Goal: Task Accomplishment & Management: Manage account settings

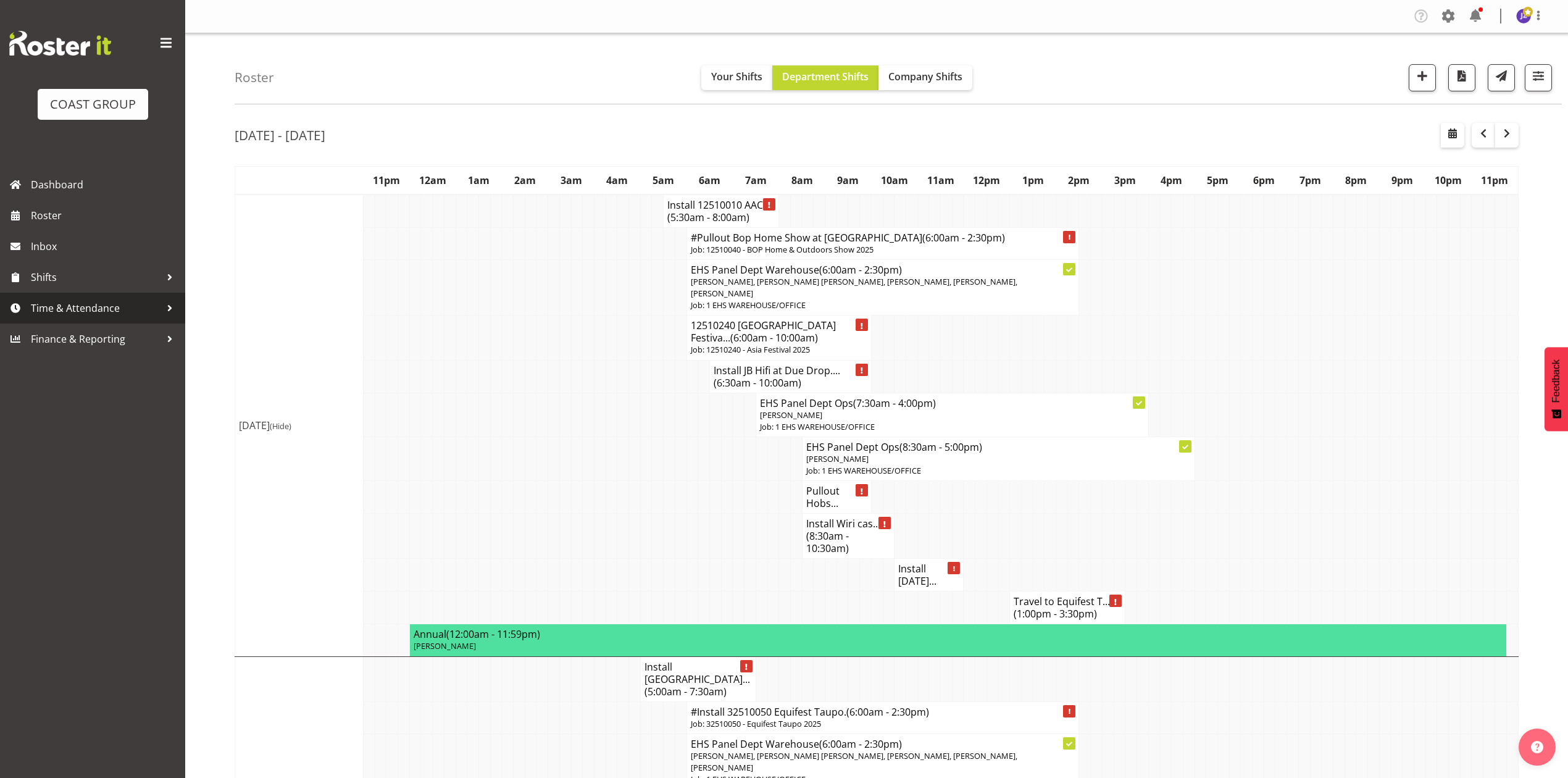
click at [104, 307] on span "Time & Attendance" at bounding box center [96, 308] width 130 height 19
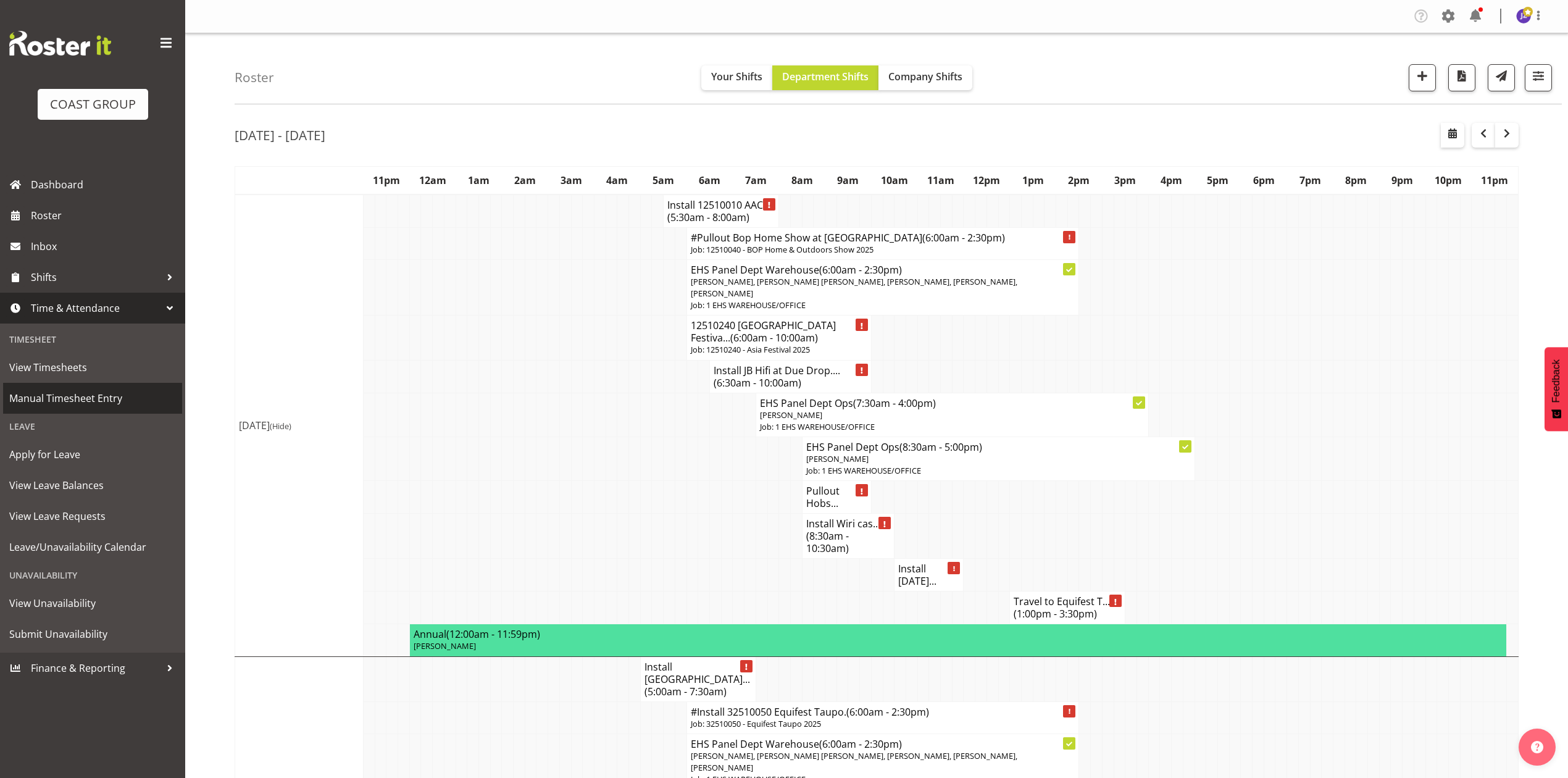
click at [99, 392] on span "Manual Timesheet Entry" at bounding box center [92, 398] width 166 height 19
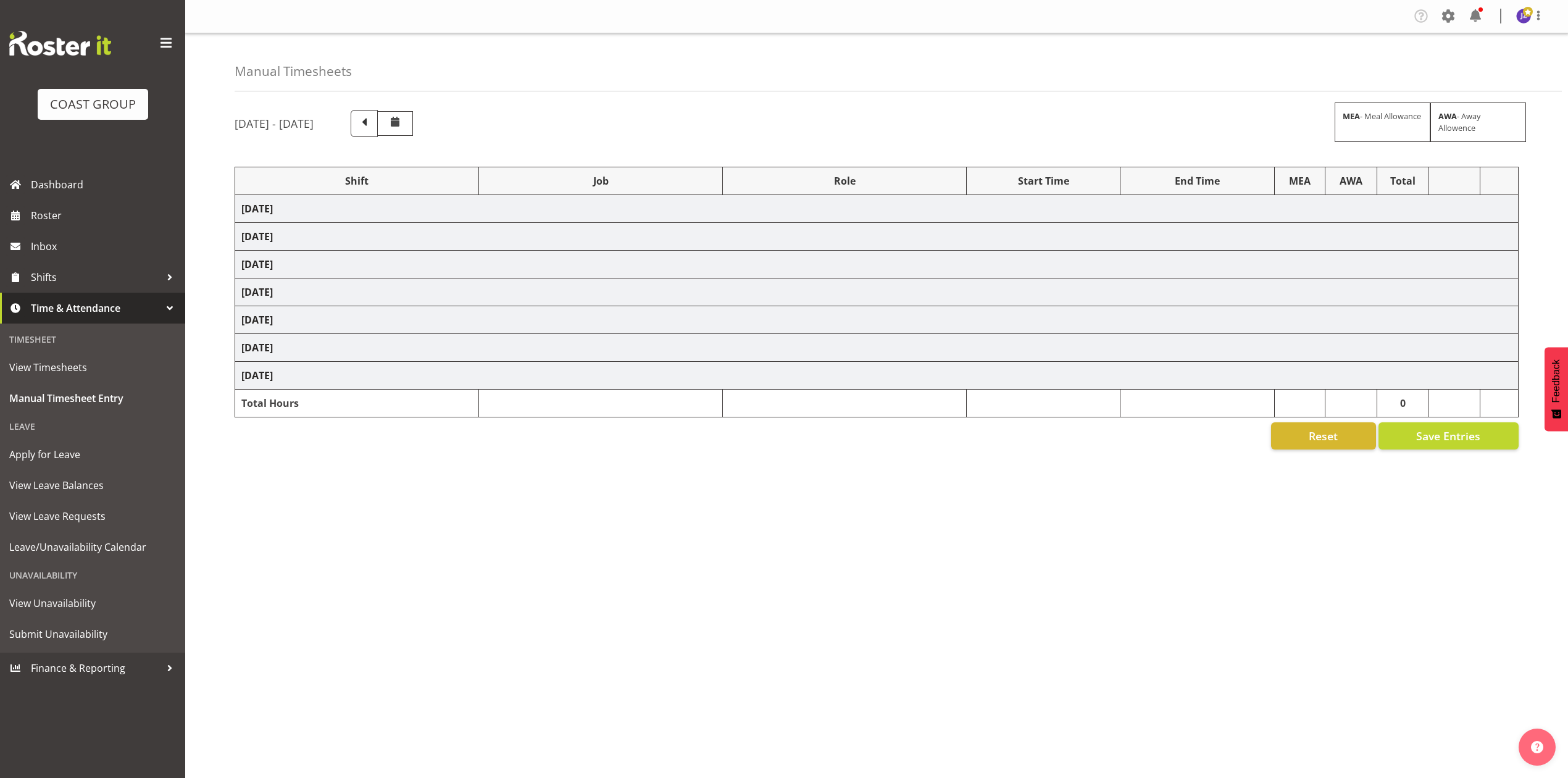
select select "68034"
select select "69"
select select "198"
select select "75037"
select select "9957"
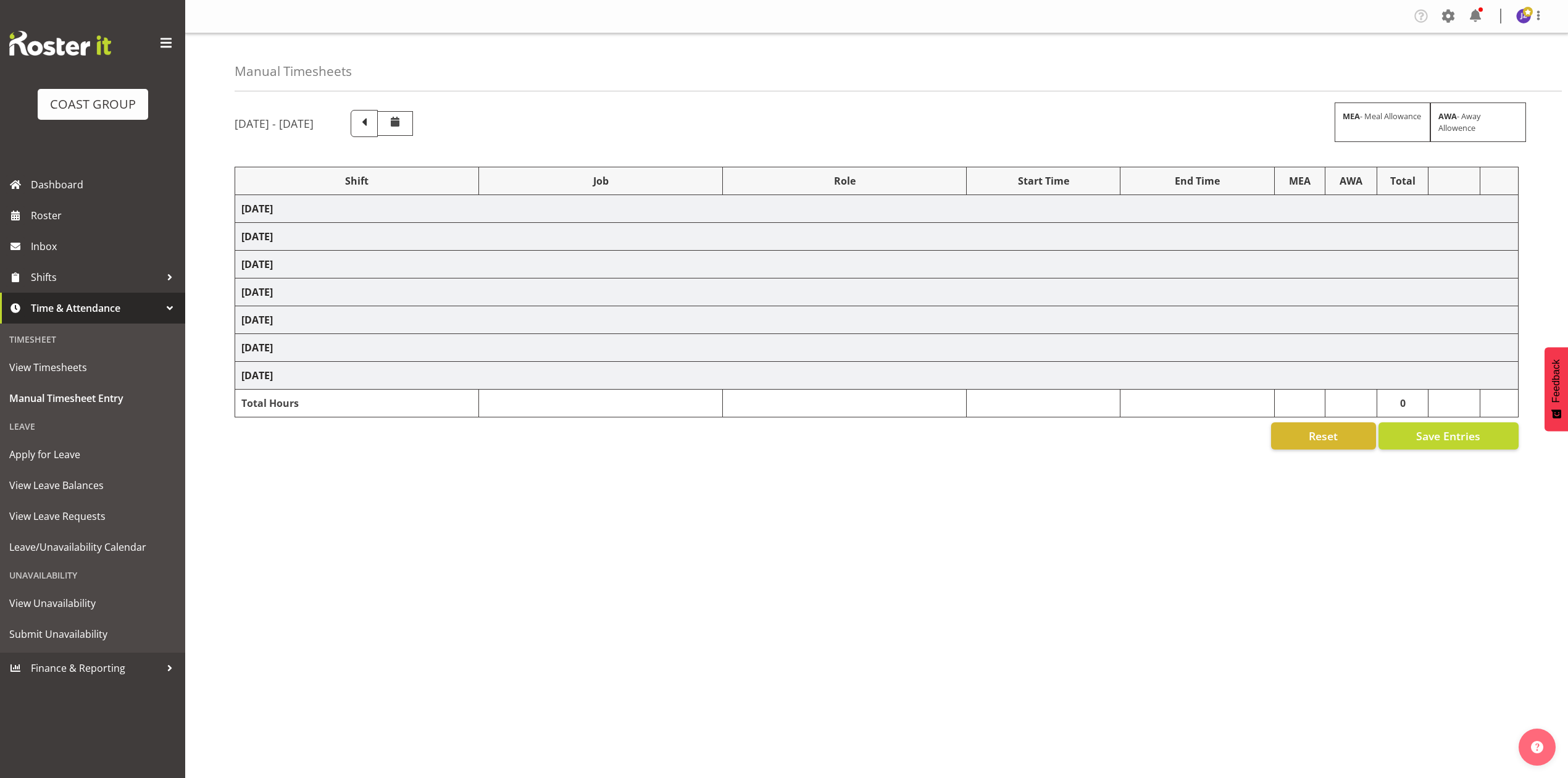
select select "68034"
select select "69"
select select "198"
select select "68034"
select select "69"
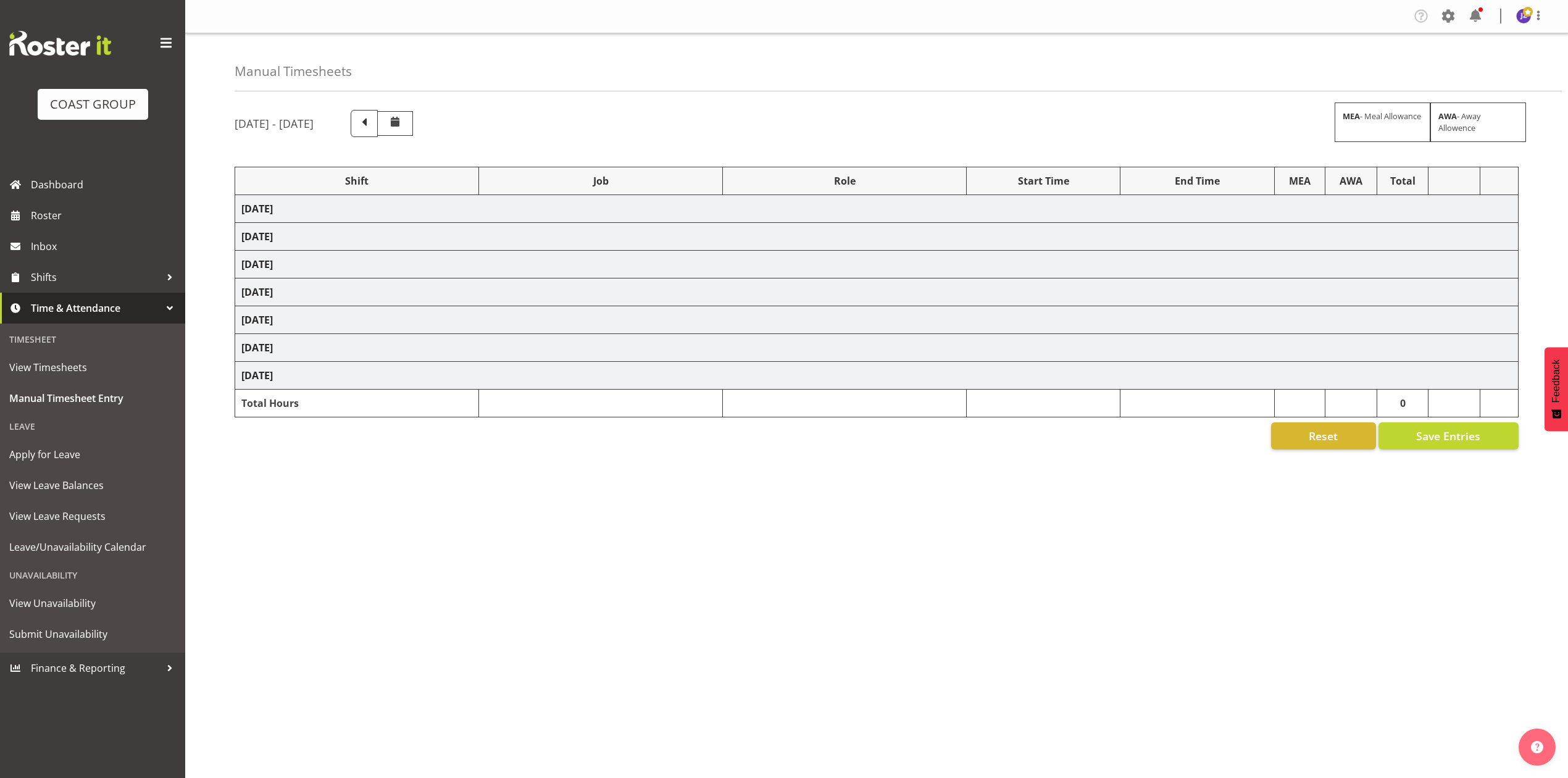
select select "198"
select select "68657"
select select "8654"
select select "68034"
select select "69"
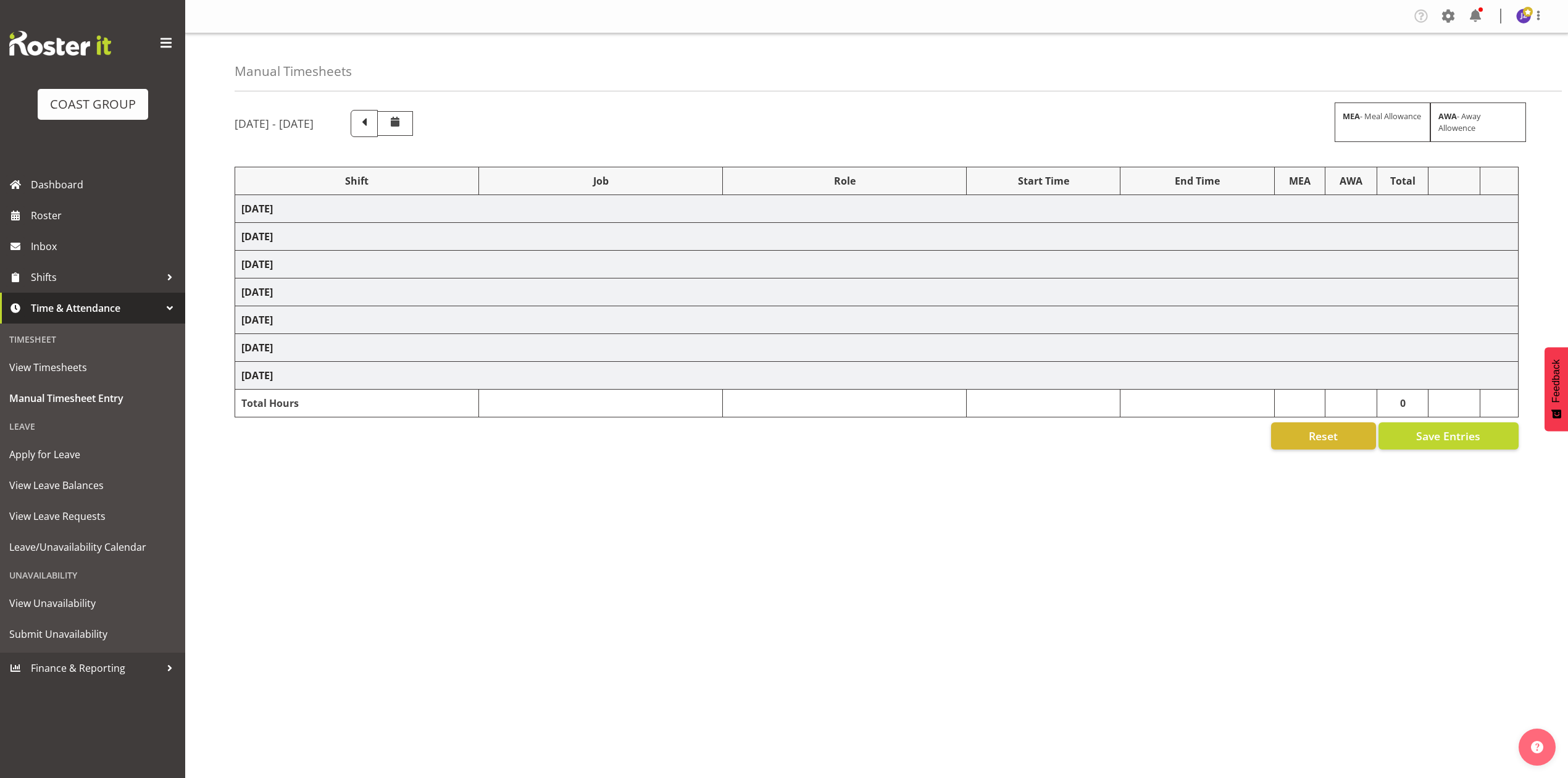
select select "198"
select select "83072"
select select "8654"
select select "68034"
select select "69"
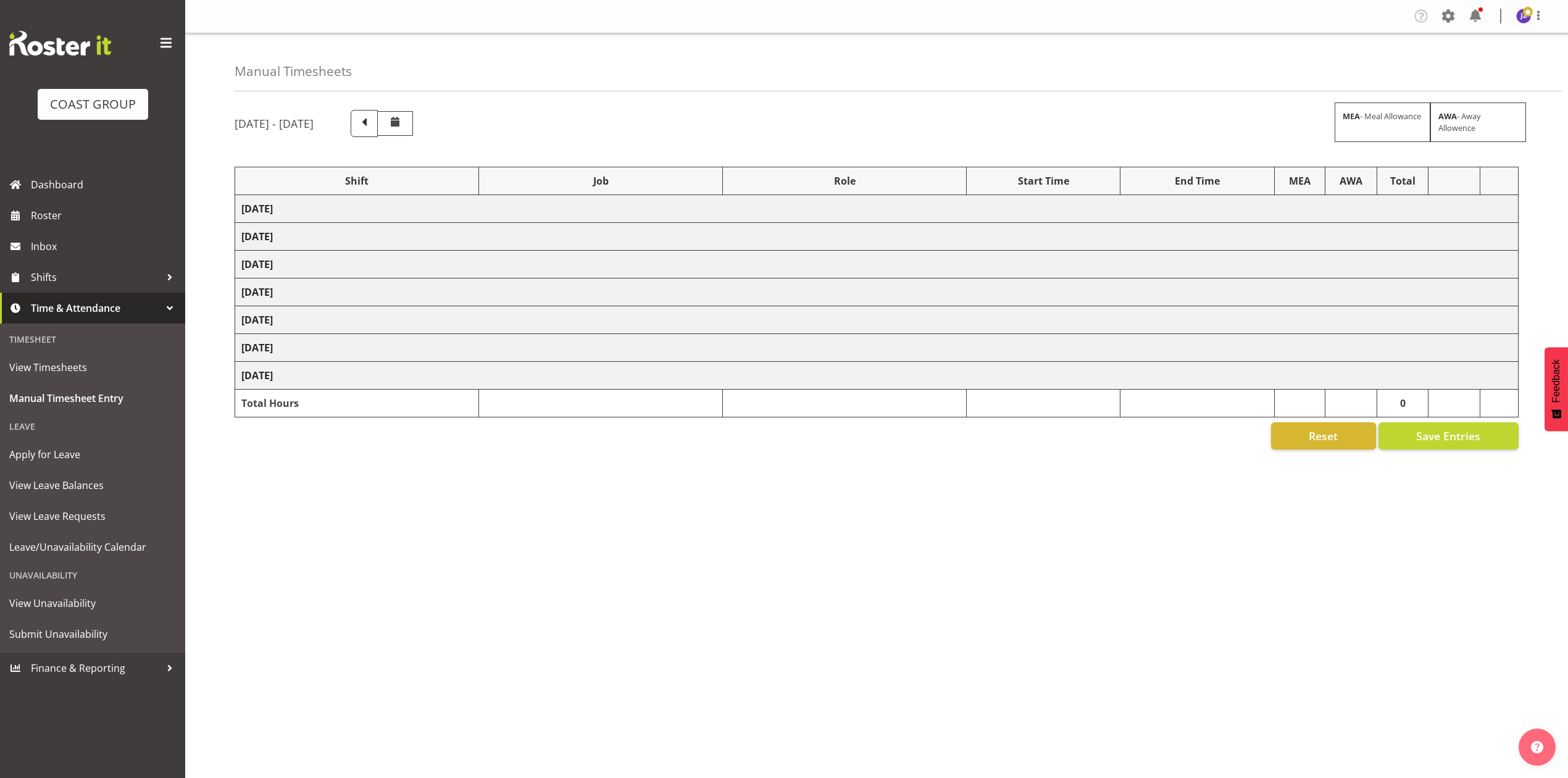
select select "198"
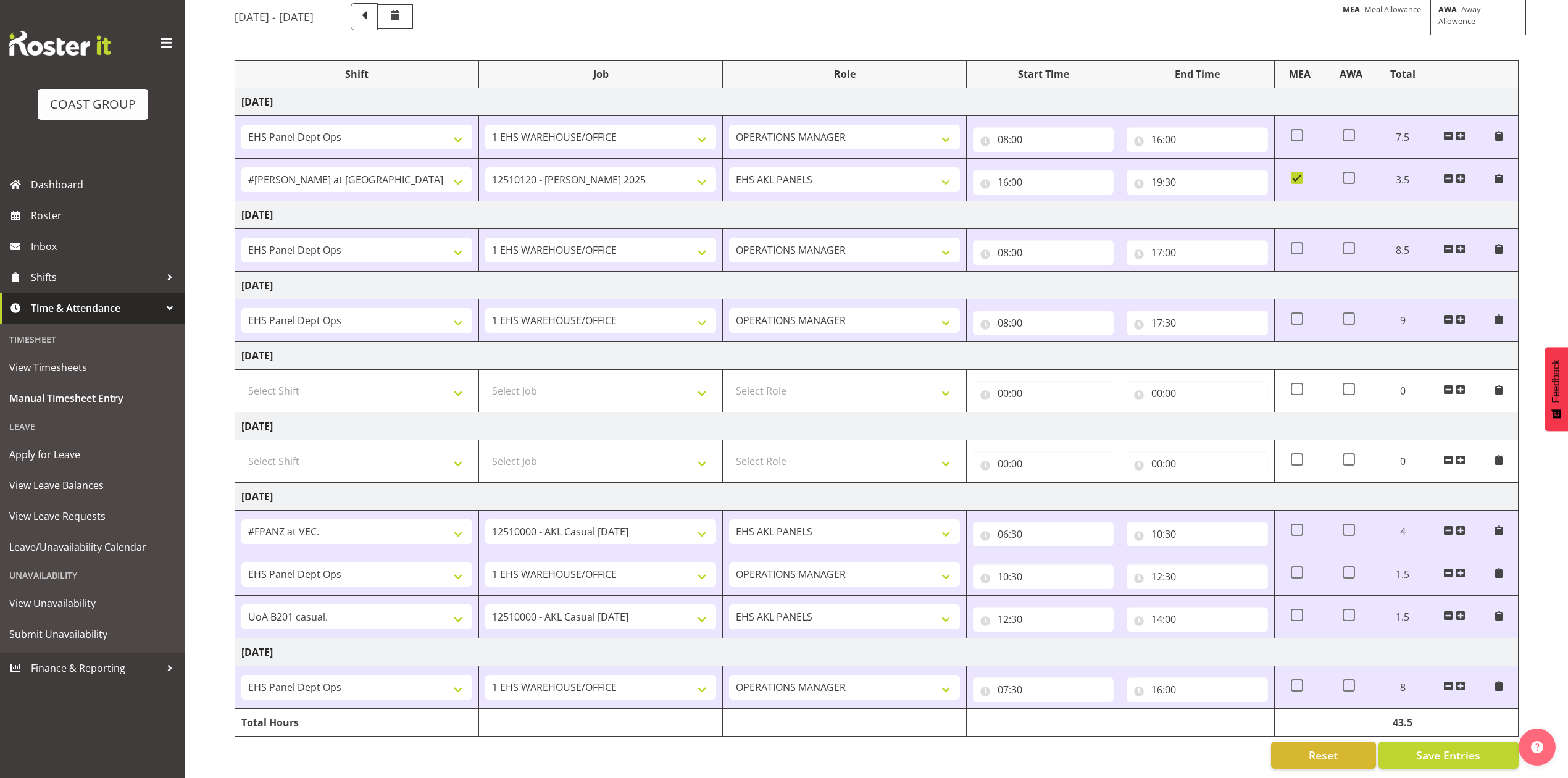
scroll to position [124, 0]
click at [1465, 610] on span at bounding box center [1460, 615] width 10 height 10
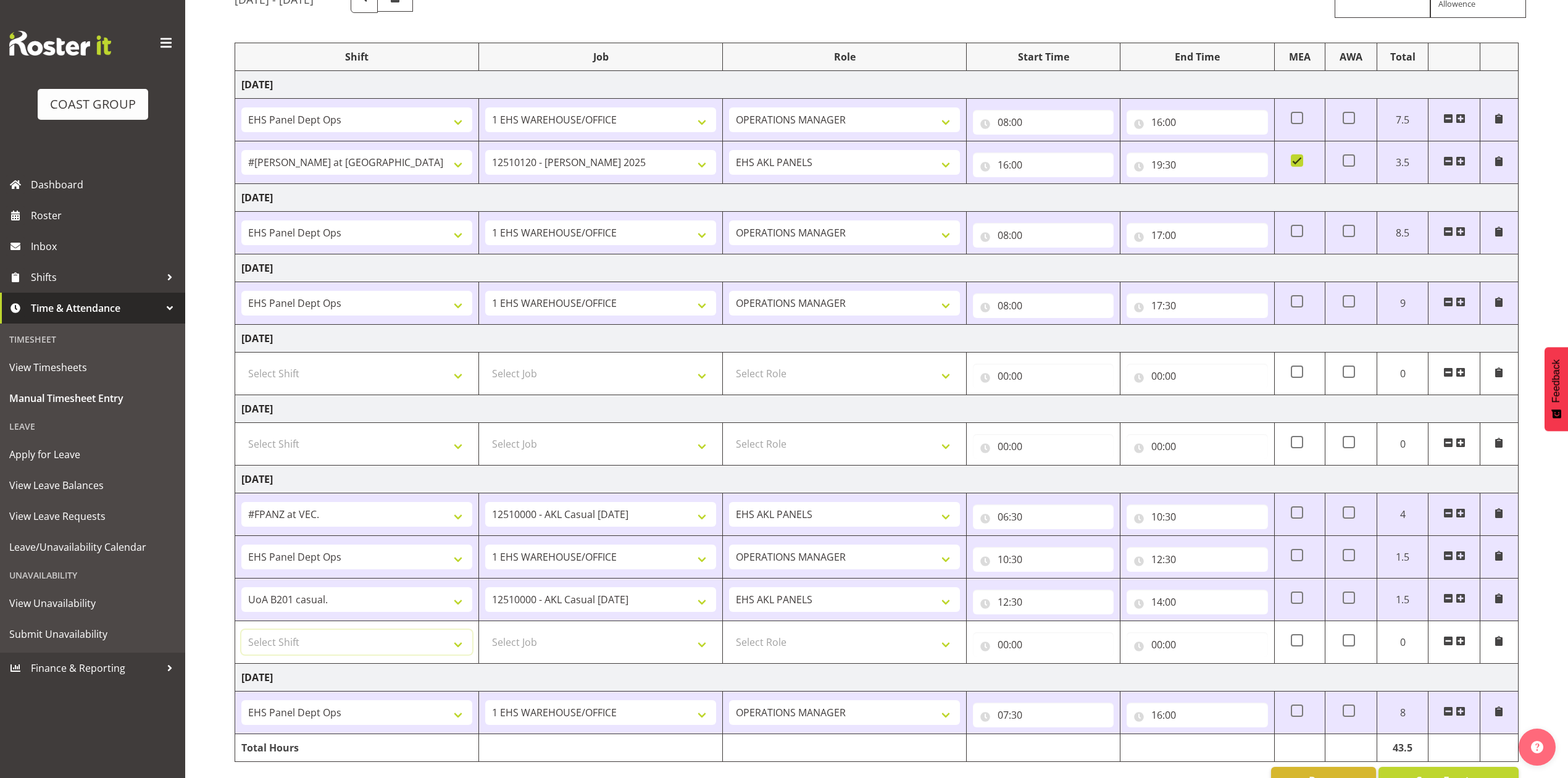
drag, startPoint x: 455, startPoint y: 647, endPoint x: 480, endPoint y: 655, distance: 26.2
click at [455, 647] on select "Select Shift # Fieldays--[GEOGRAPHIC_DATA]. # Install Hutchwilco Boat Show at […" at bounding box center [357, 641] width 231 height 25
select select "68034"
click at [241, 634] on select "Select Shift # Fieldays--[GEOGRAPHIC_DATA]. # Install Hutchwilco Boat Show at […" at bounding box center [357, 641] width 231 height 25
click at [687, 649] on select "Select Job 1 Carlton Events 1 [PERSON_NAME][GEOGRAPHIC_DATA] 1 [PERSON_NAME][GE…" at bounding box center [600, 641] width 231 height 25
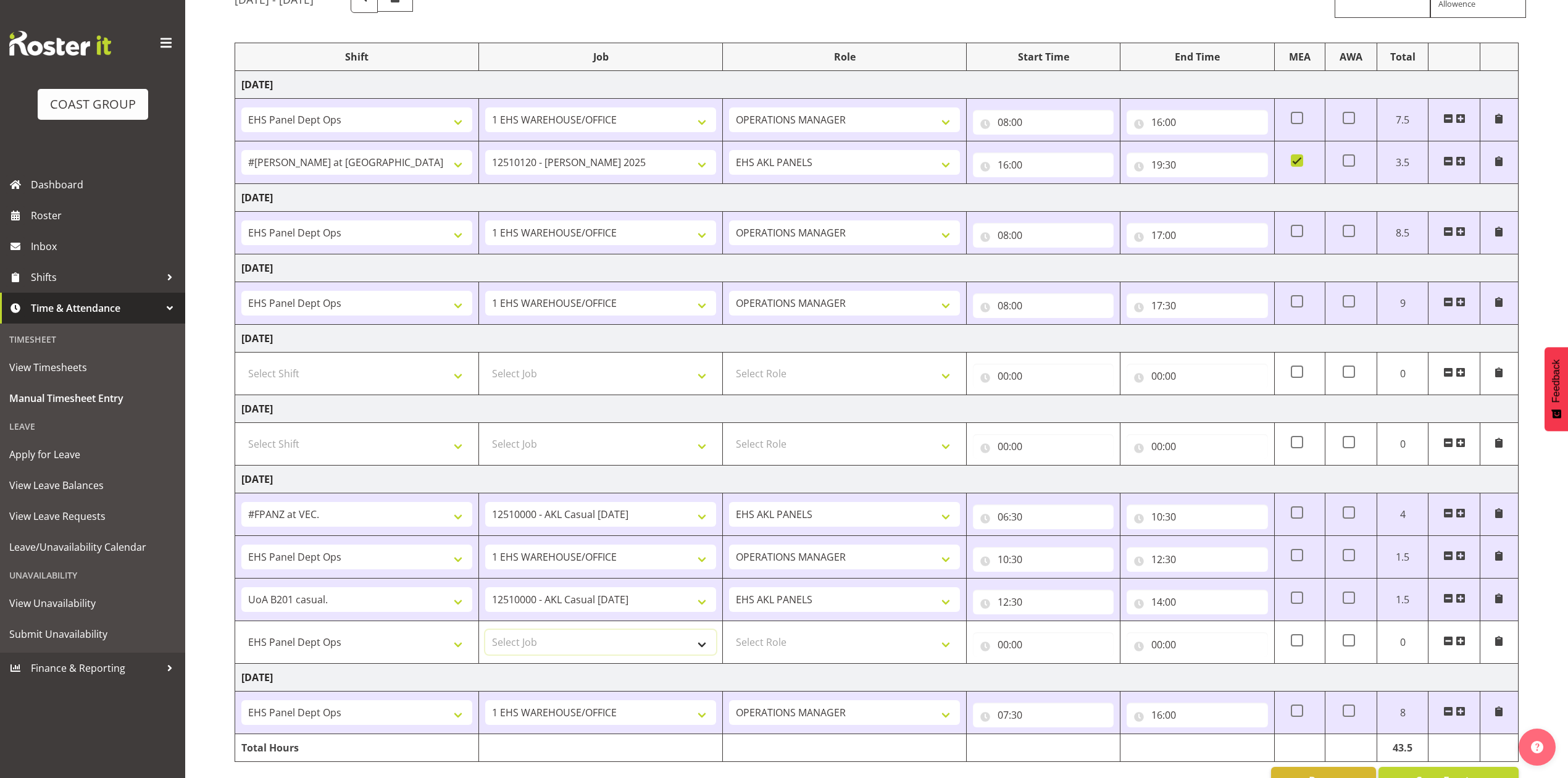
select select "69"
click at [485, 634] on select "Select Job 1 Carlton Events 1 [PERSON_NAME][GEOGRAPHIC_DATA] 1 [PERSON_NAME][GE…" at bounding box center [600, 641] width 231 height 25
click at [928, 642] on select "Select Role EHS AKL PANELS OPERATIONS MANAGER" at bounding box center [844, 641] width 231 height 25
select select "198"
click at [729, 634] on select "Select Role EHS AKL PANELS OPERATIONS MANAGER" at bounding box center [844, 641] width 231 height 25
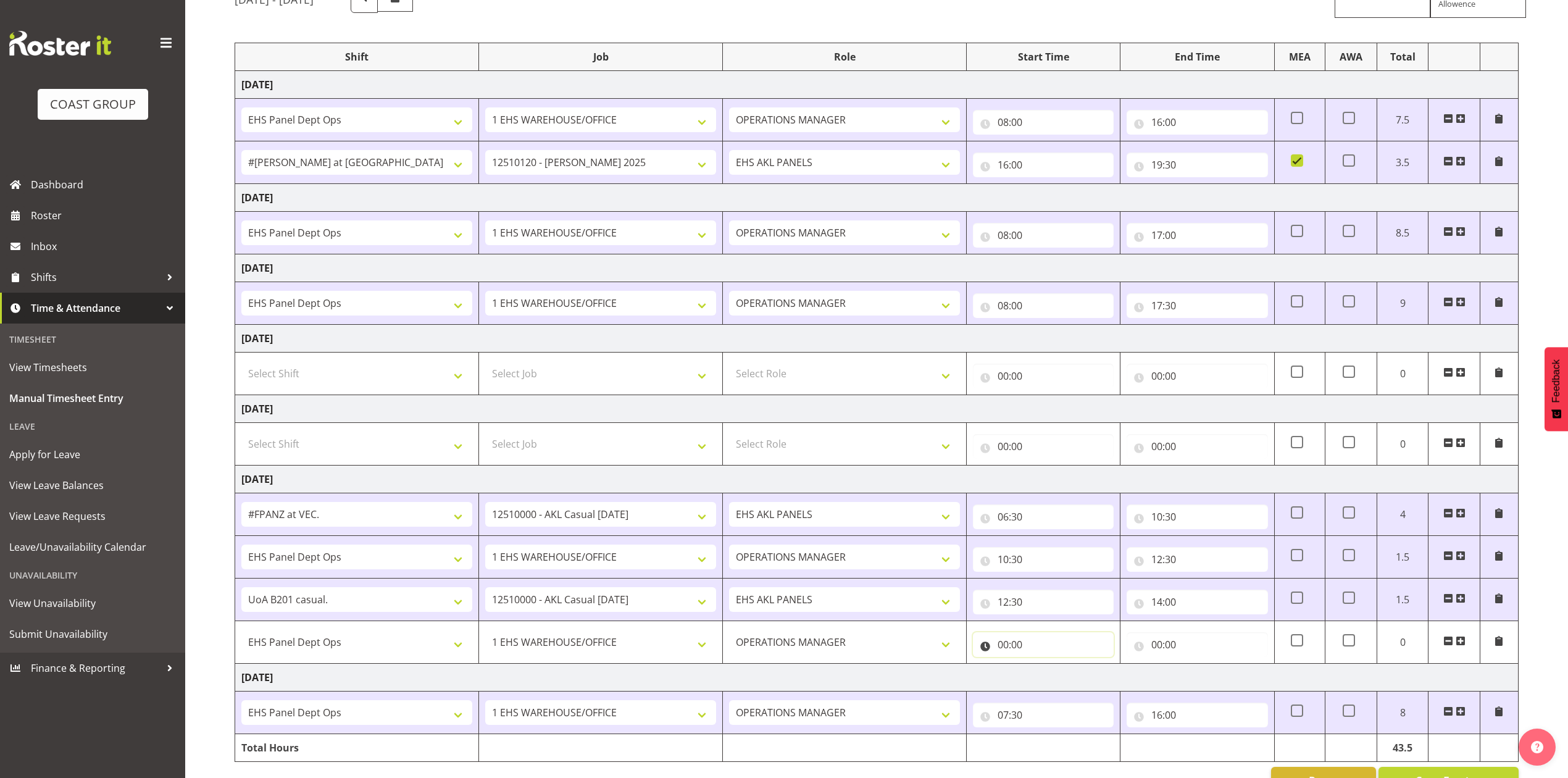
click at [1013, 653] on input "00:00" at bounding box center [1043, 644] width 140 height 25
click at [1050, 680] on select "00 01 02 03 04 05 06 07 08 09 10 11 12 13 14 15 16 17 18 19 20 21 22 23" at bounding box center [1057, 676] width 28 height 25
select select "14"
click at [1043, 668] on select "00 01 02 03 04 05 06 07 08 09 10 11 12 13 14 15 16 17 18 19 20 21 22 23" at bounding box center [1057, 676] width 28 height 25
type input "14:00"
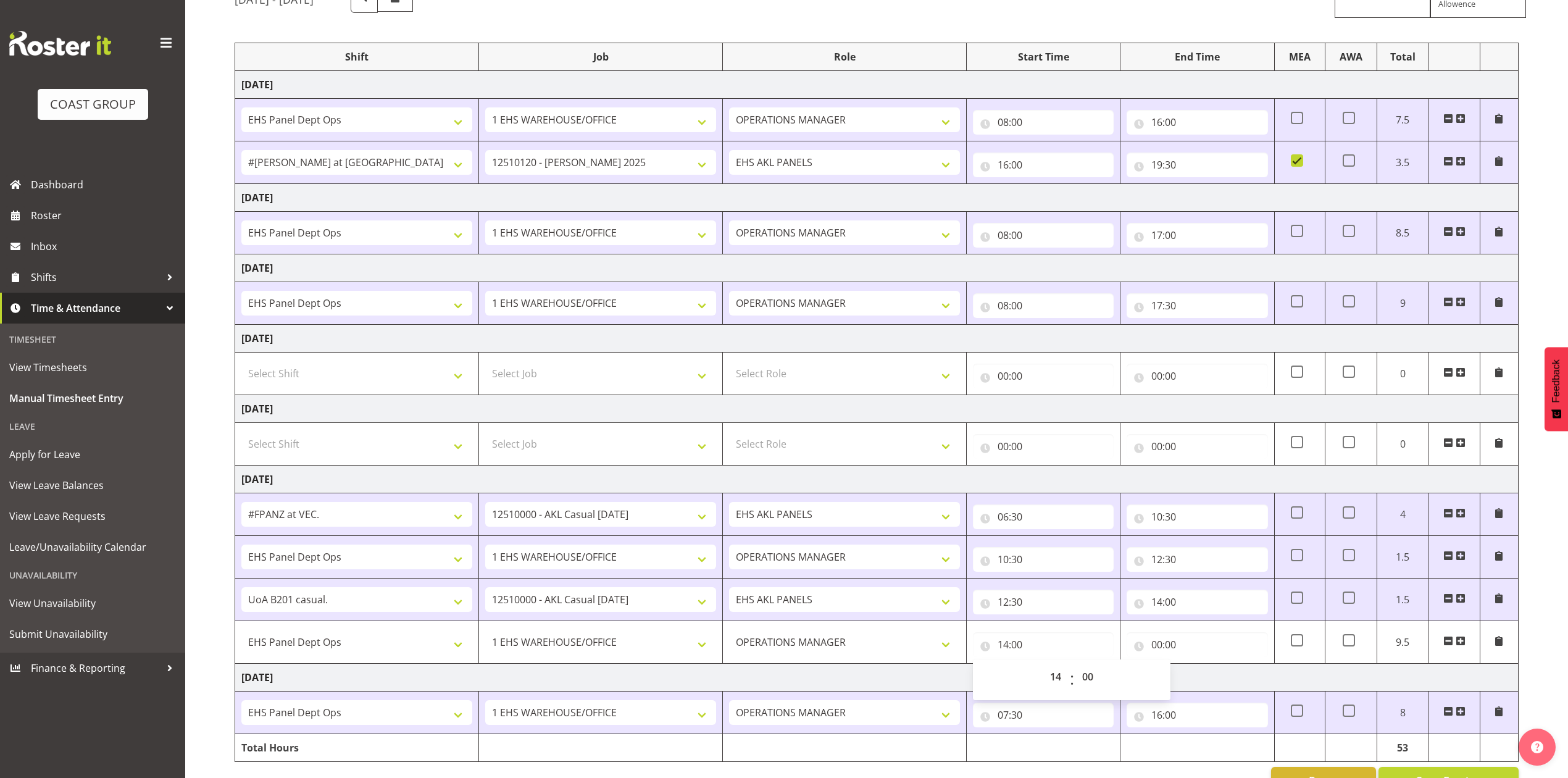
click at [1228, 681] on td "[DATE]" at bounding box center [877, 677] width 1283 height 28
click at [1160, 647] on input "00:00" at bounding box center [1197, 644] width 140 height 25
click at [1210, 677] on select "00 01 02 03 04 05 06 07 08 09 10 11 12 13 14 15 16 17 18 19 20 21 22 23" at bounding box center [1211, 676] width 28 height 25
select select "16"
click at [1197, 668] on select "00 01 02 03 04 05 06 07 08 09 10 11 12 13 14 15 16 17 18 19 20 21 22 23" at bounding box center [1211, 676] width 28 height 25
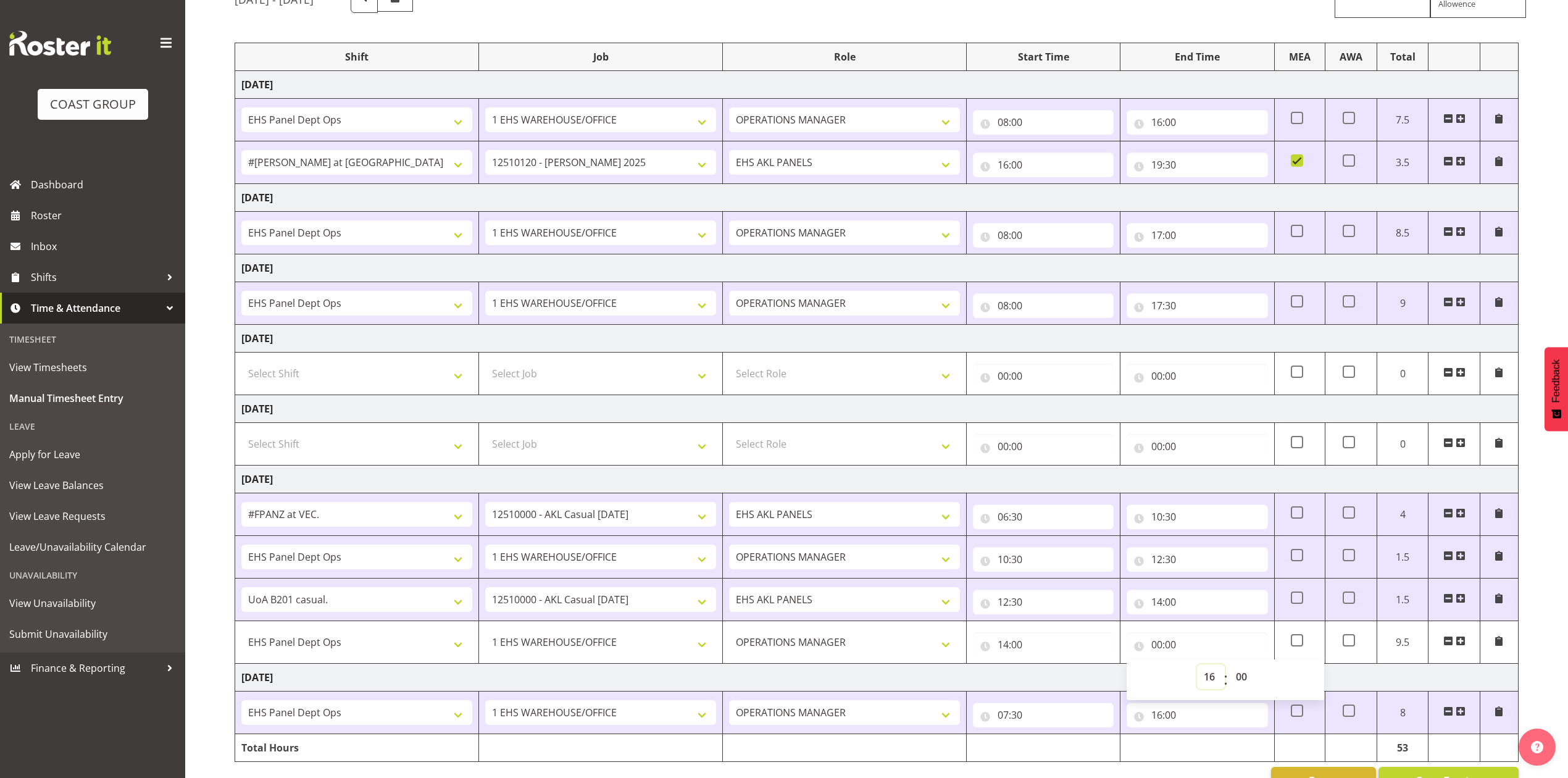
type input "16:00"
drag, startPoint x: 1245, startPoint y: 687, endPoint x: 1245, endPoint y: 668, distance: 19.0
click at [1245, 687] on select "00 01 02 03 04 05 06 07 08 09 10 11 12 13 14 15 16 17 18 19 20 21 22 23 24 25 2…" at bounding box center [1243, 676] width 28 height 25
select select "30"
click at [1229, 668] on select "00 01 02 03 04 05 06 07 08 09 10 11 12 13 14 15 16 17 18 19 20 21 22 23 24 25 2…" at bounding box center [1243, 676] width 28 height 25
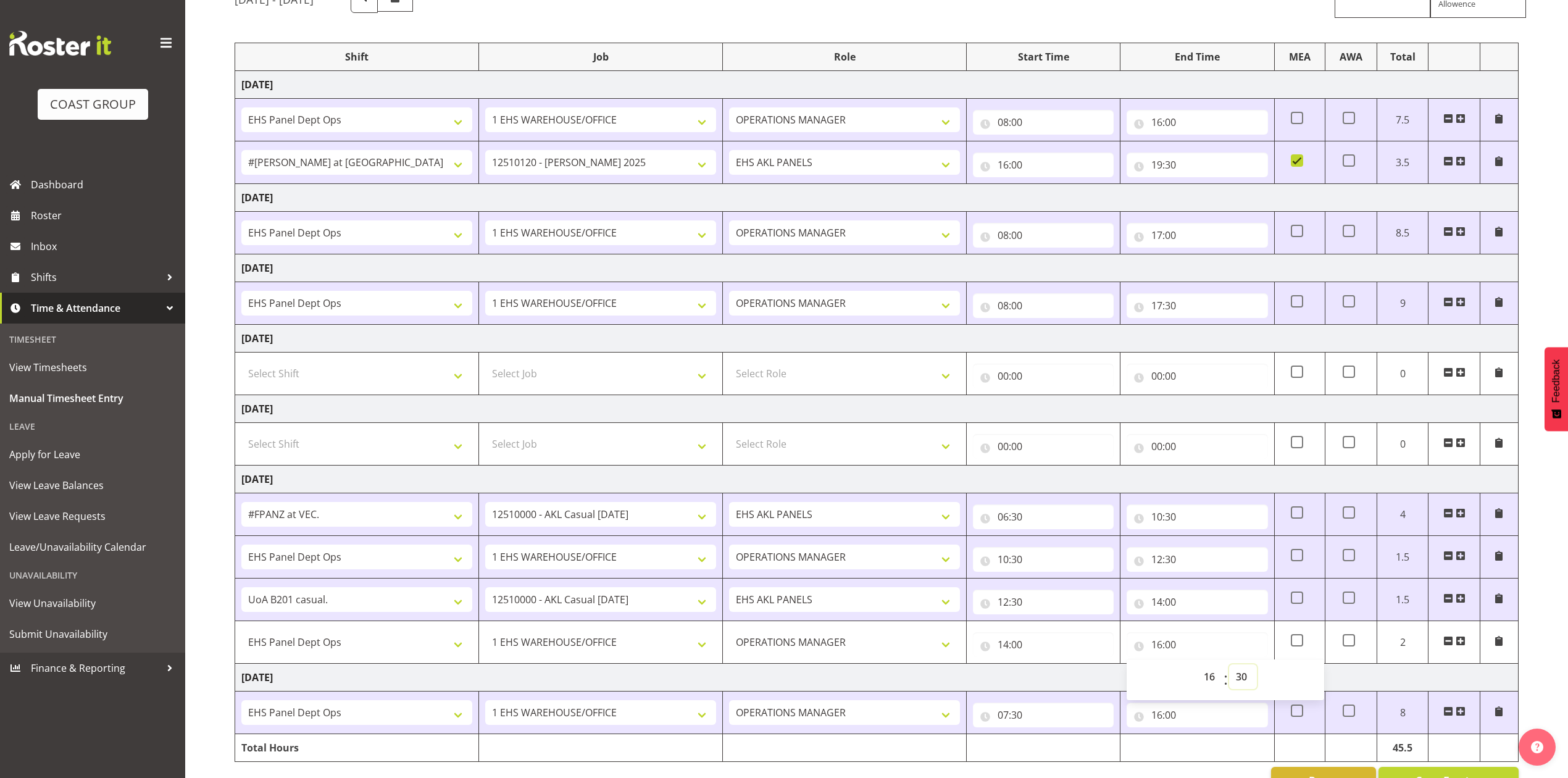
type input "16:30"
click at [1070, 678] on td "[DATE]" at bounding box center [877, 677] width 1283 height 28
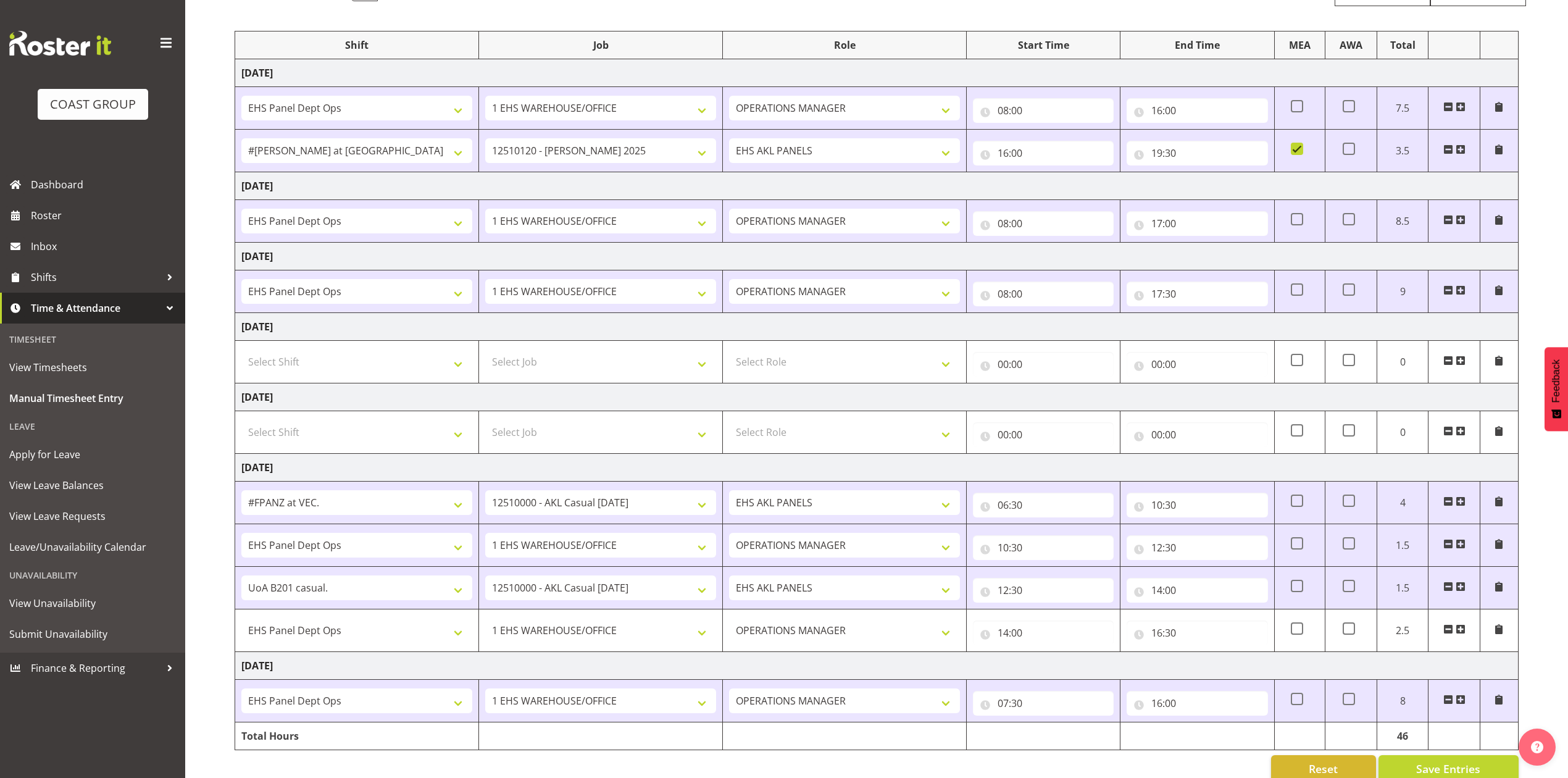
scroll to position [166, 0]
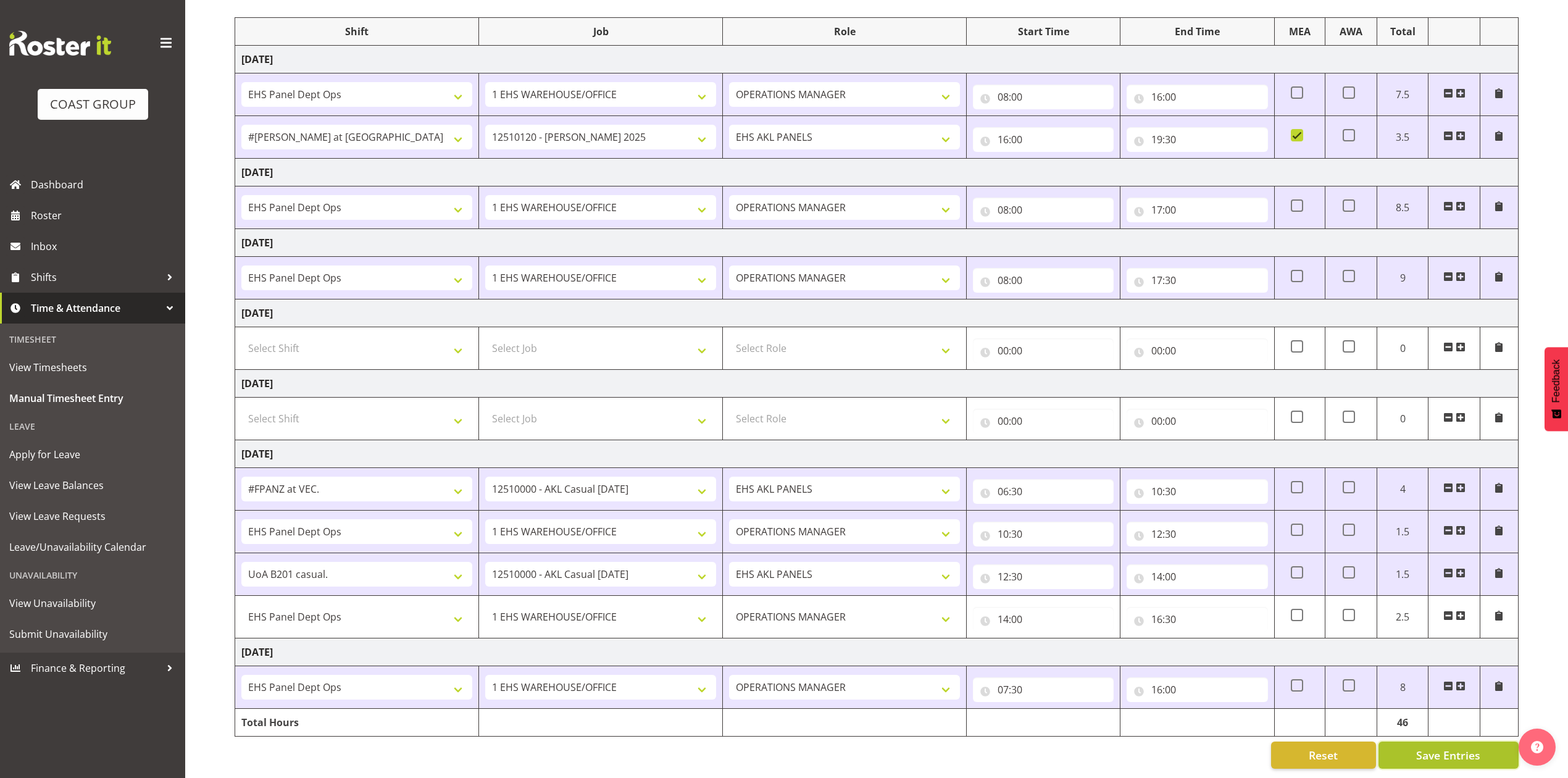
click at [1429, 747] on span "Save Entries" at bounding box center [1448, 755] width 64 height 16
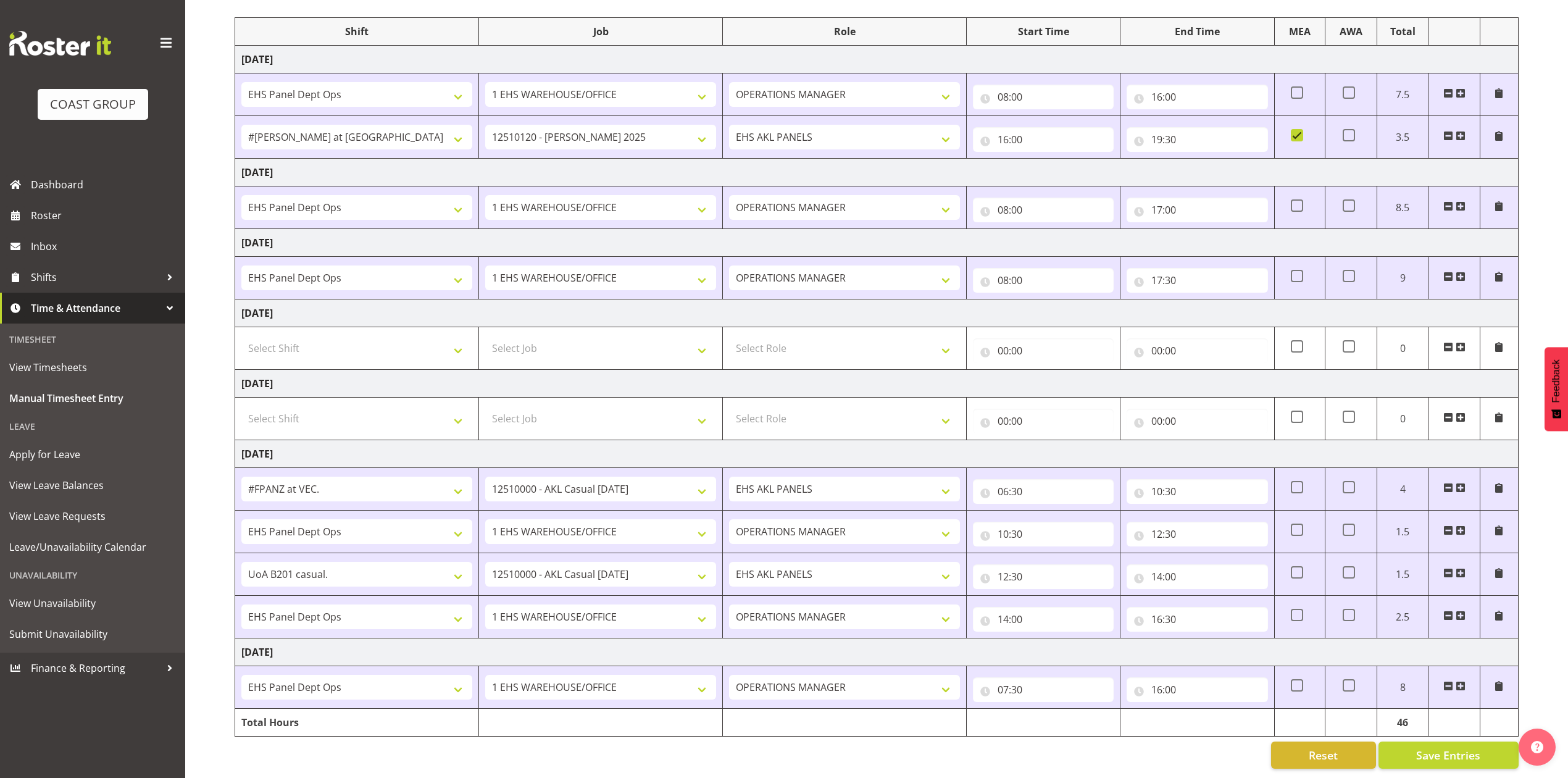
click at [989, 751] on div "Reset Save Entries" at bounding box center [876, 755] width 1284 height 27
click at [1013, 679] on input "07:30" at bounding box center [1043, 689] width 140 height 25
click at [1046, 709] on select "00 01 02 03 04 05 06 07 08 09 10 11 12 13 14 15 16 17 18 19 20 21 22 23" at bounding box center [1057, 721] width 28 height 25
select select "8"
click at [1043, 709] on select "00 01 02 03 04 05 06 07 08 09 10 11 12 13 14 15 16 17 18 19 20 21 22 23" at bounding box center [1057, 721] width 28 height 25
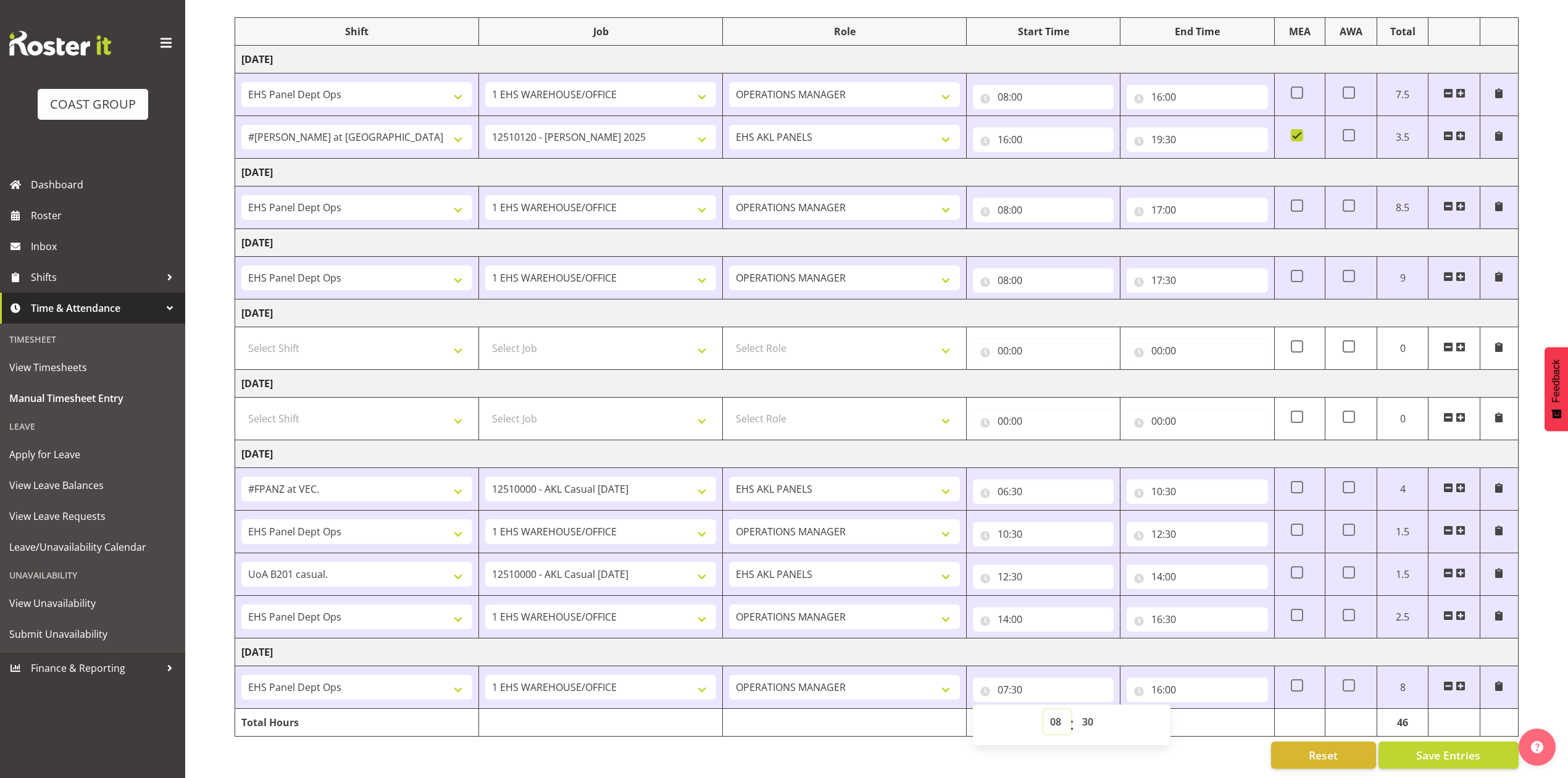
type input "08:30"
click at [1092, 709] on select "00 01 02 03 04 05 06 07 08 09 10 11 12 13 14 15 16 17 18 19 20 21 22 23 24 25 2…" at bounding box center [1090, 721] width 28 height 25
select select "0"
click at [1076, 709] on select "00 01 02 03 04 05 06 07 08 09 10 11 12 13 14 15 16 17 18 19 20 21 22 23 24 25 2…" at bounding box center [1090, 721] width 28 height 25
type input "08:00"
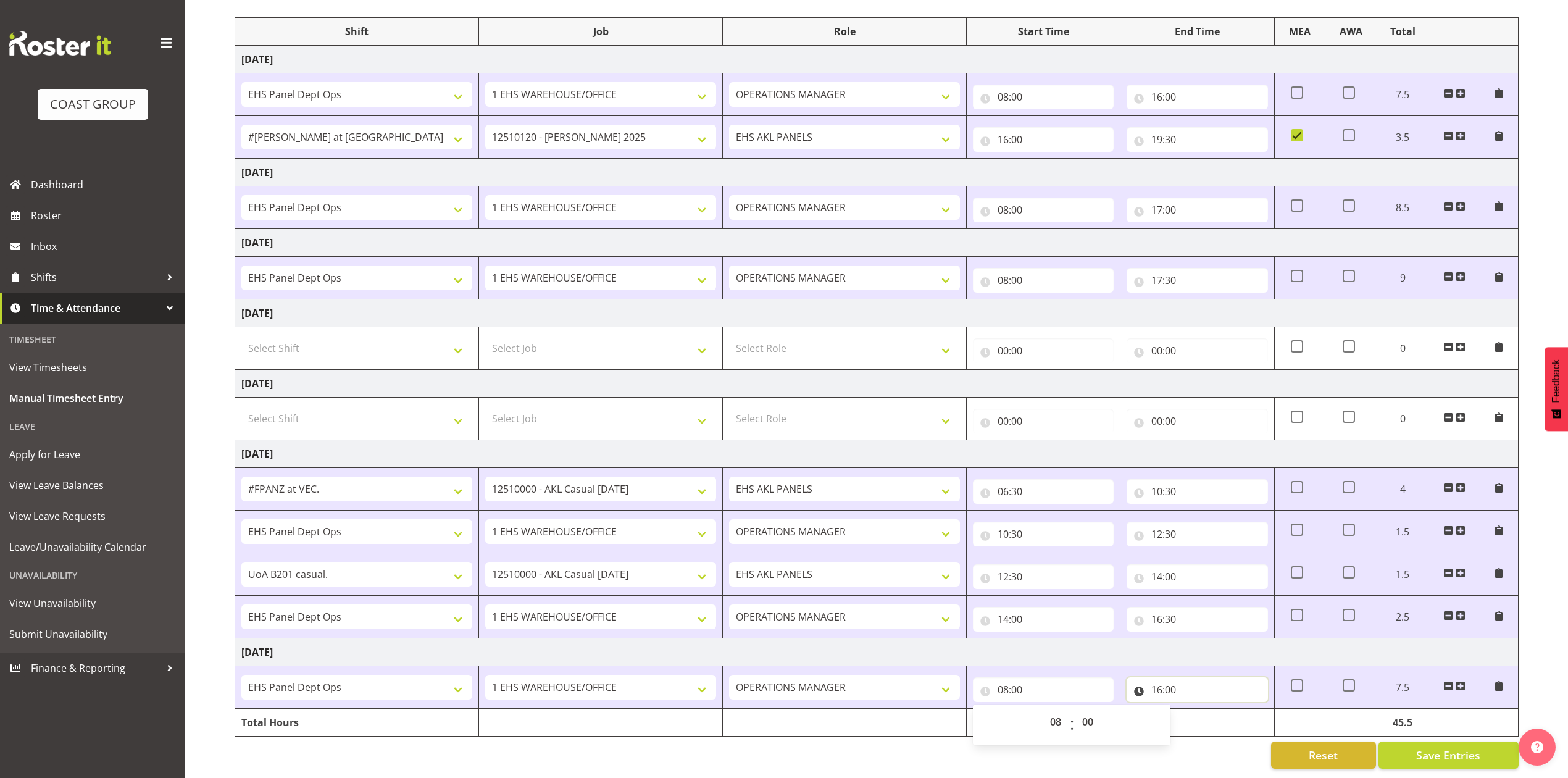
click at [1168, 677] on input "16:00" at bounding box center [1197, 689] width 140 height 25
drag, startPoint x: 1235, startPoint y: 709, endPoint x: 1239, endPoint y: 696, distance: 13.6
click at [1235, 709] on select "00 01 02 03 04 05 06 07 08 09 10 11 12 13 14 15 16 17 18 19 20 21 22 23 24 25 2…" at bounding box center [1243, 721] width 28 height 25
select select "30"
click at [1229, 709] on select "00 01 02 03 04 05 06 07 08 09 10 11 12 13 14 15 16 17 18 19 20 21 22 23 24 25 2…" at bounding box center [1243, 721] width 28 height 25
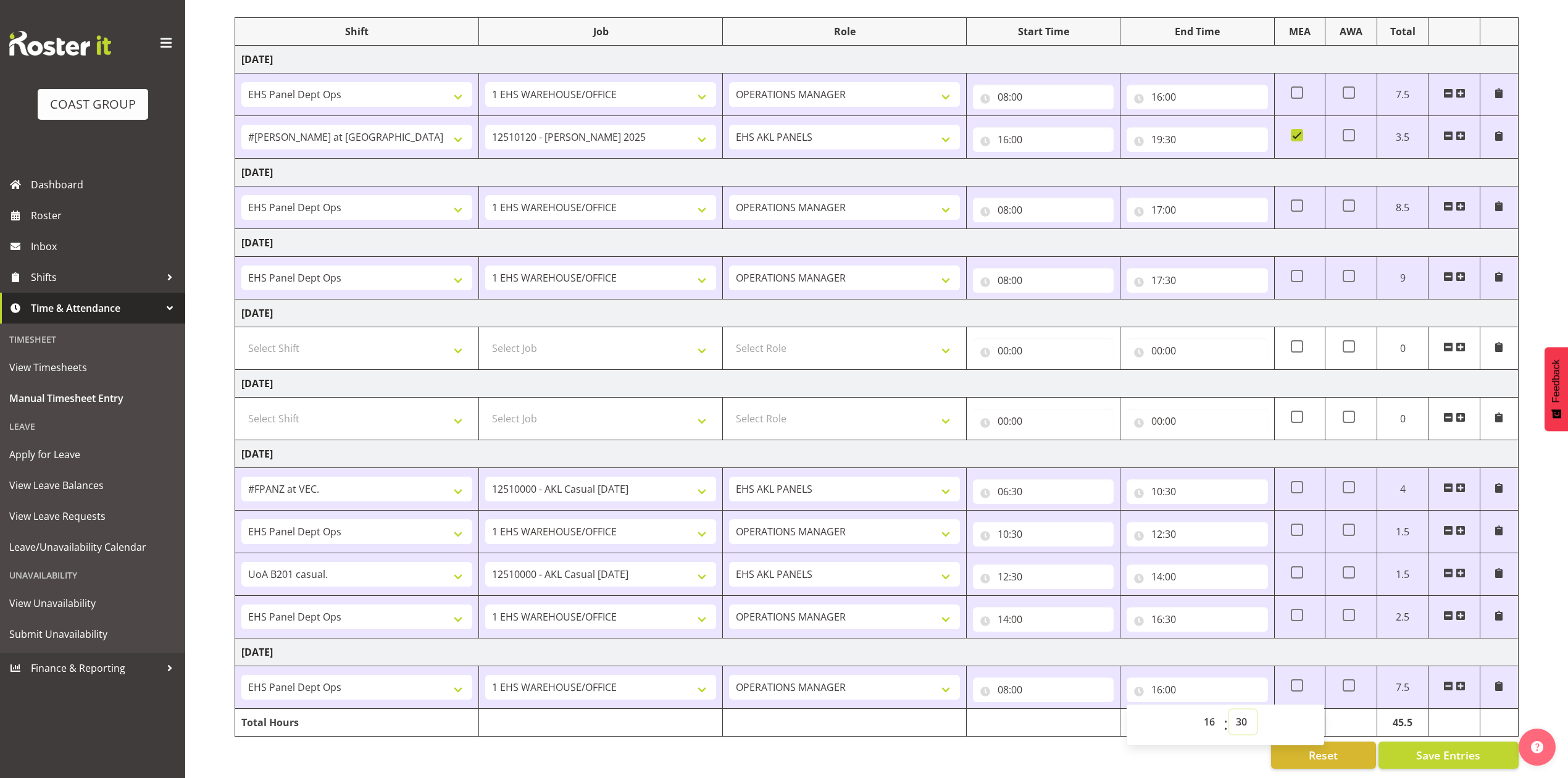
type input "16:30"
click at [1164, 751] on div "Reset Save Entries" at bounding box center [876, 755] width 1284 height 27
click at [1438, 747] on span "Save Entries" at bounding box center [1448, 755] width 64 height 16
click at [1111, 756] on div "[DATE] - [DATE] MEA - Meal Allowance AWA - Away Allowence Shift Job Role Start …" at bounding box center [901, 364] width 1333 height 826
drag, startPoint x: 1127, startPoint y: 742, endPoint x: 680, endPoint y: 439, distance: 540.0
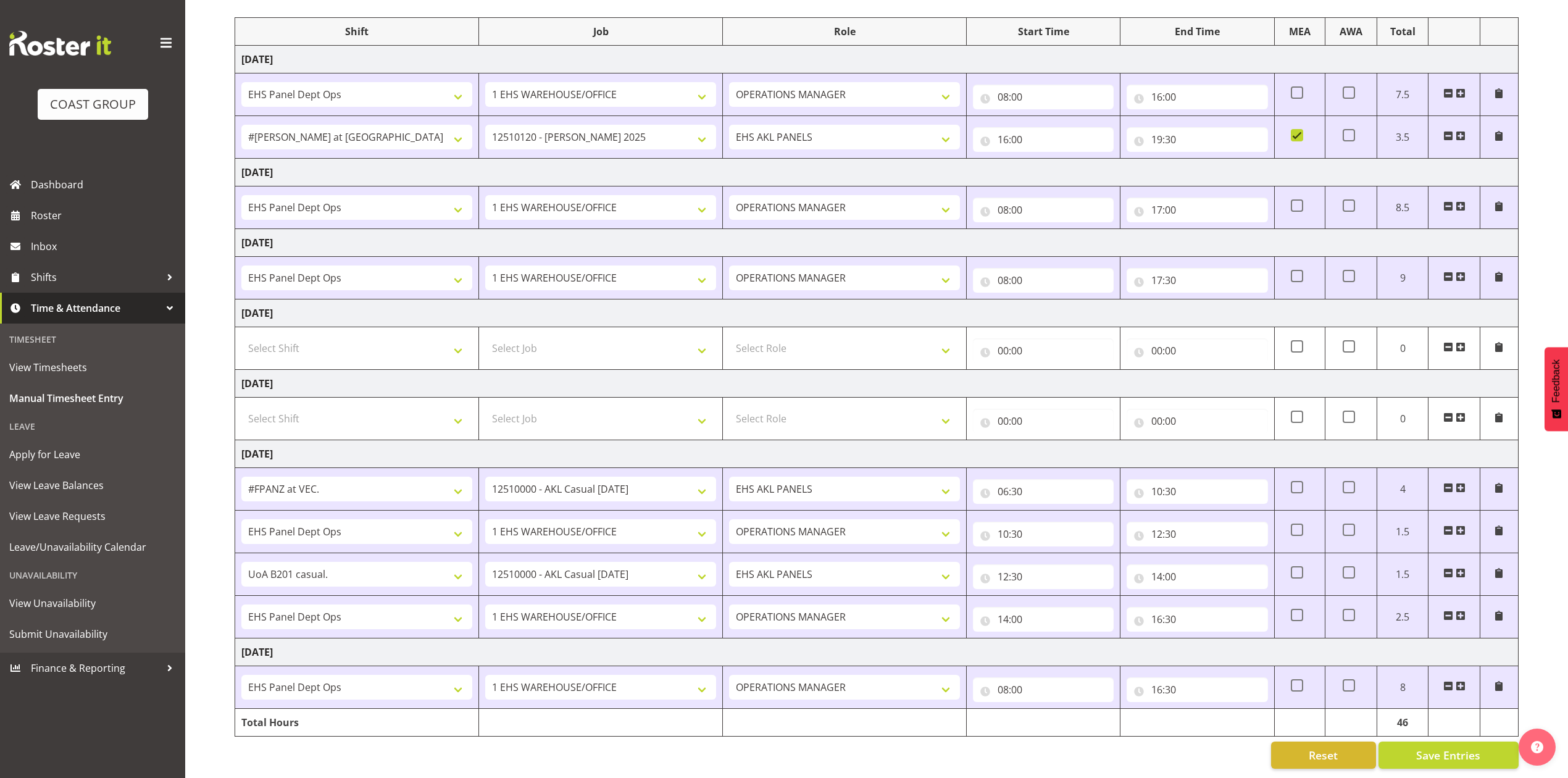
click at [1126, 742] on div "Reset Save Entries" at bounding box center [876, 755] width 1284 height 27
click at [52, 211] on span "Roster" at bounding box center [105, 215] width 148 height 19
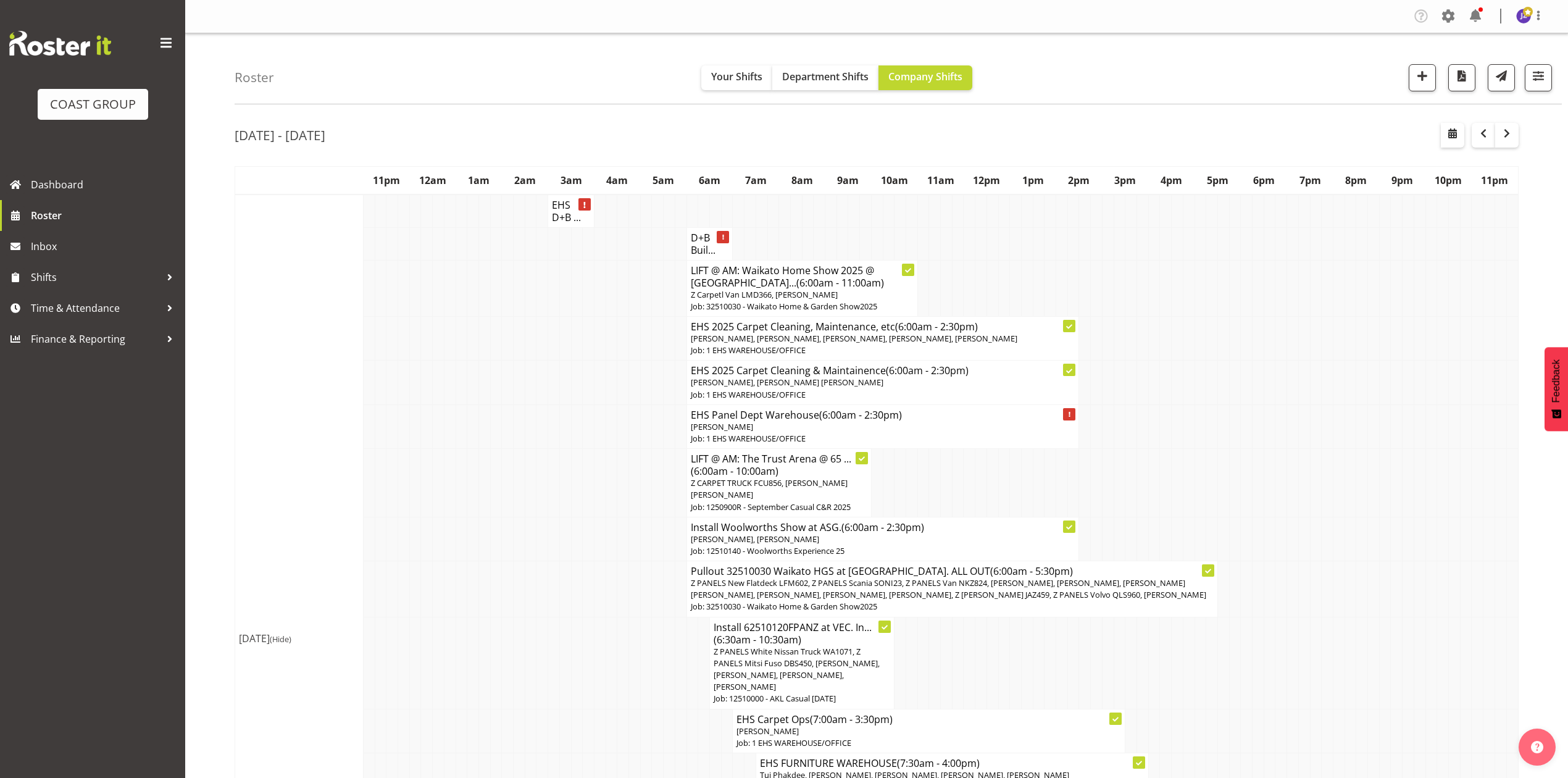
click at [1294, 439] on td at bounding box center [1293, 426] width 12 height 44
click at [1300, 472] on td at bounding box center [1304, 482] width 12 height 68
click at [832, 80] on span "Department Shifts" at bounding box center [825, 76] width 86 height 13
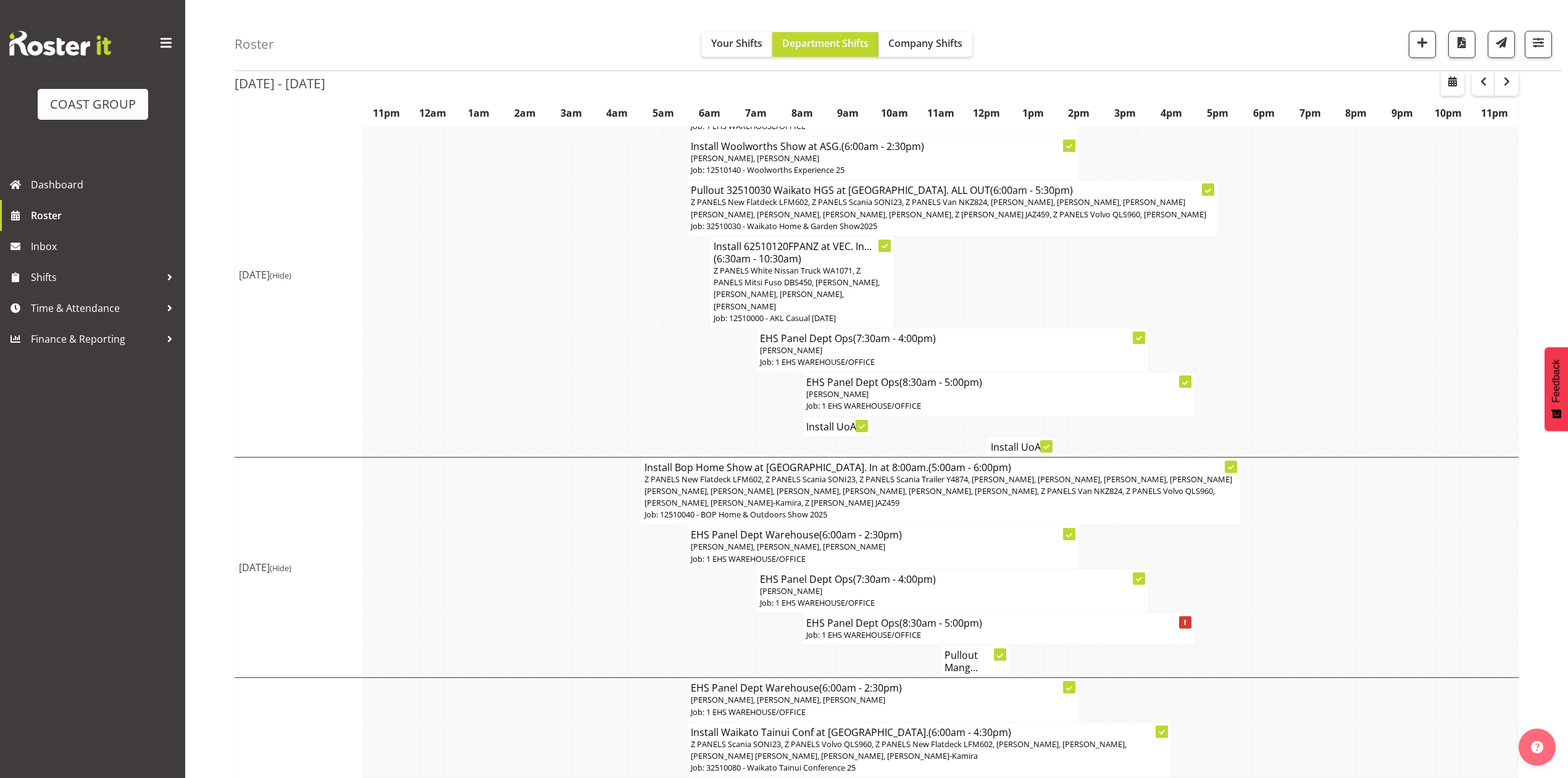
scroll to position [164, 0]
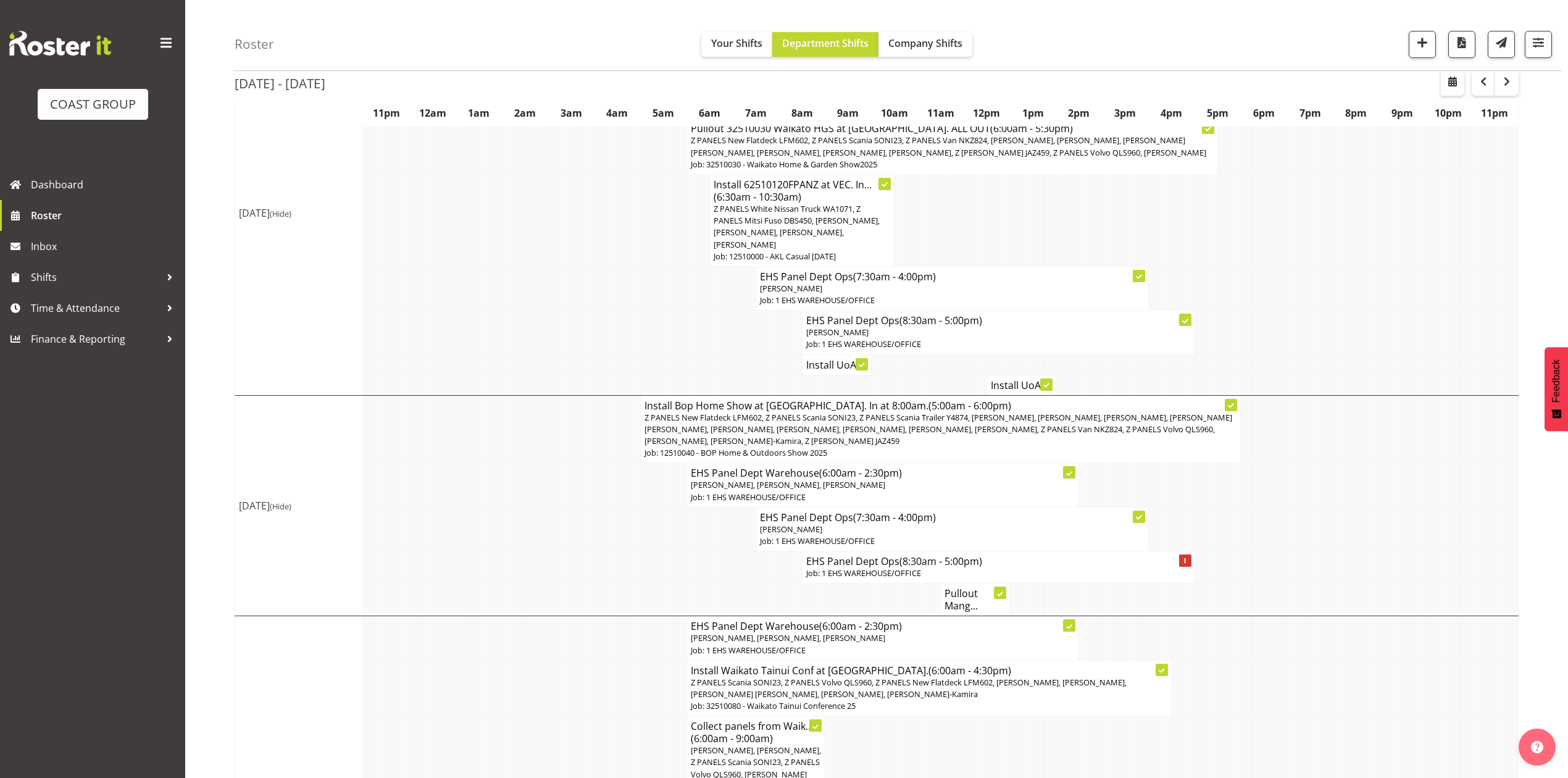
click at [1307, 462] on td at bounding box center [1304, 429] width 12 height 68
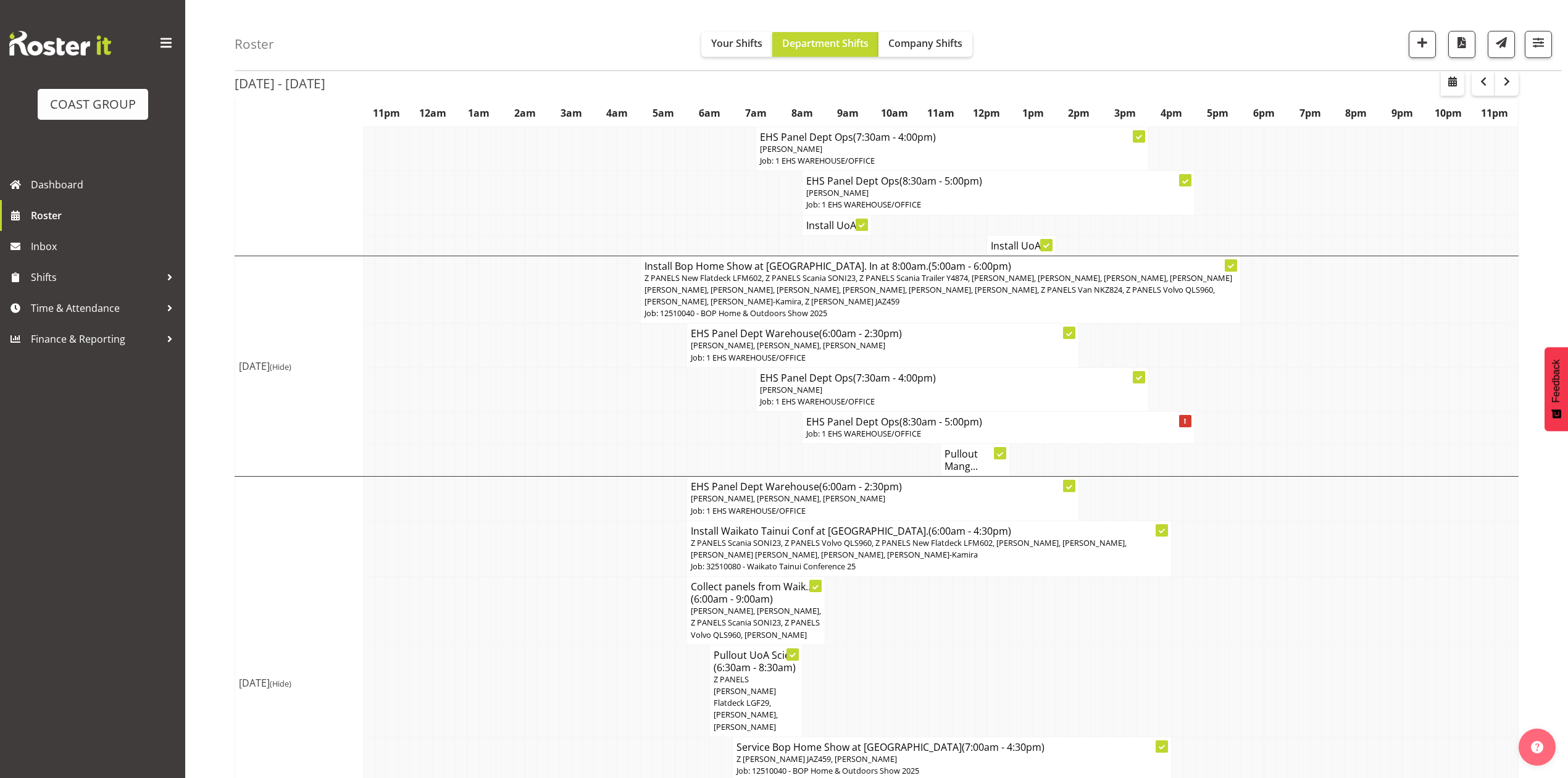
scroll to position [329, 0]
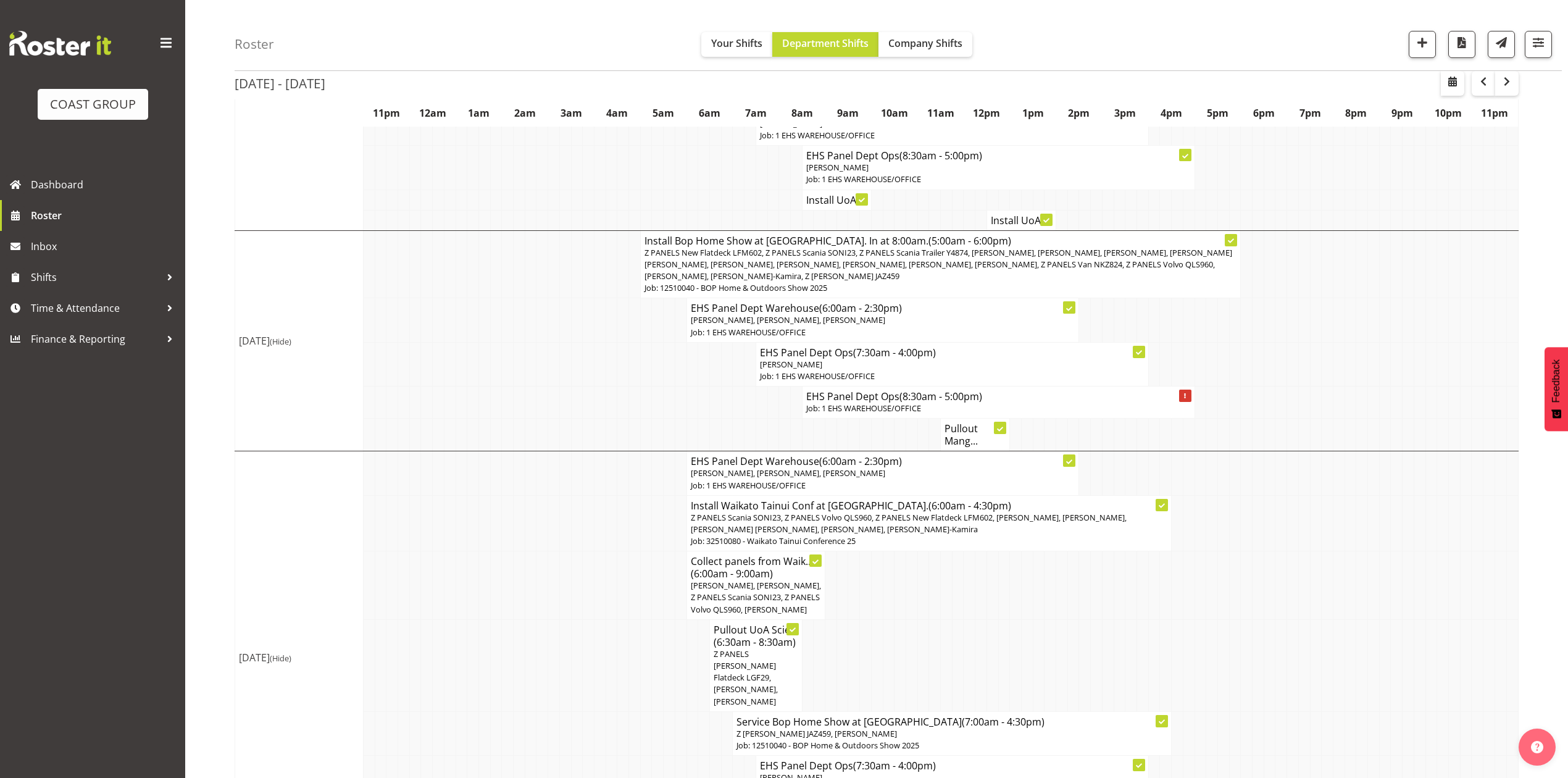
click at [1296, 366] on td at bounding box center [1293, 364] width 12 height 44
click at [521, 338] on td at bounding box center [520, 320] width 12 height 44
click at [571, 571] on td at bounding box center [577, 585] width 12 height 68
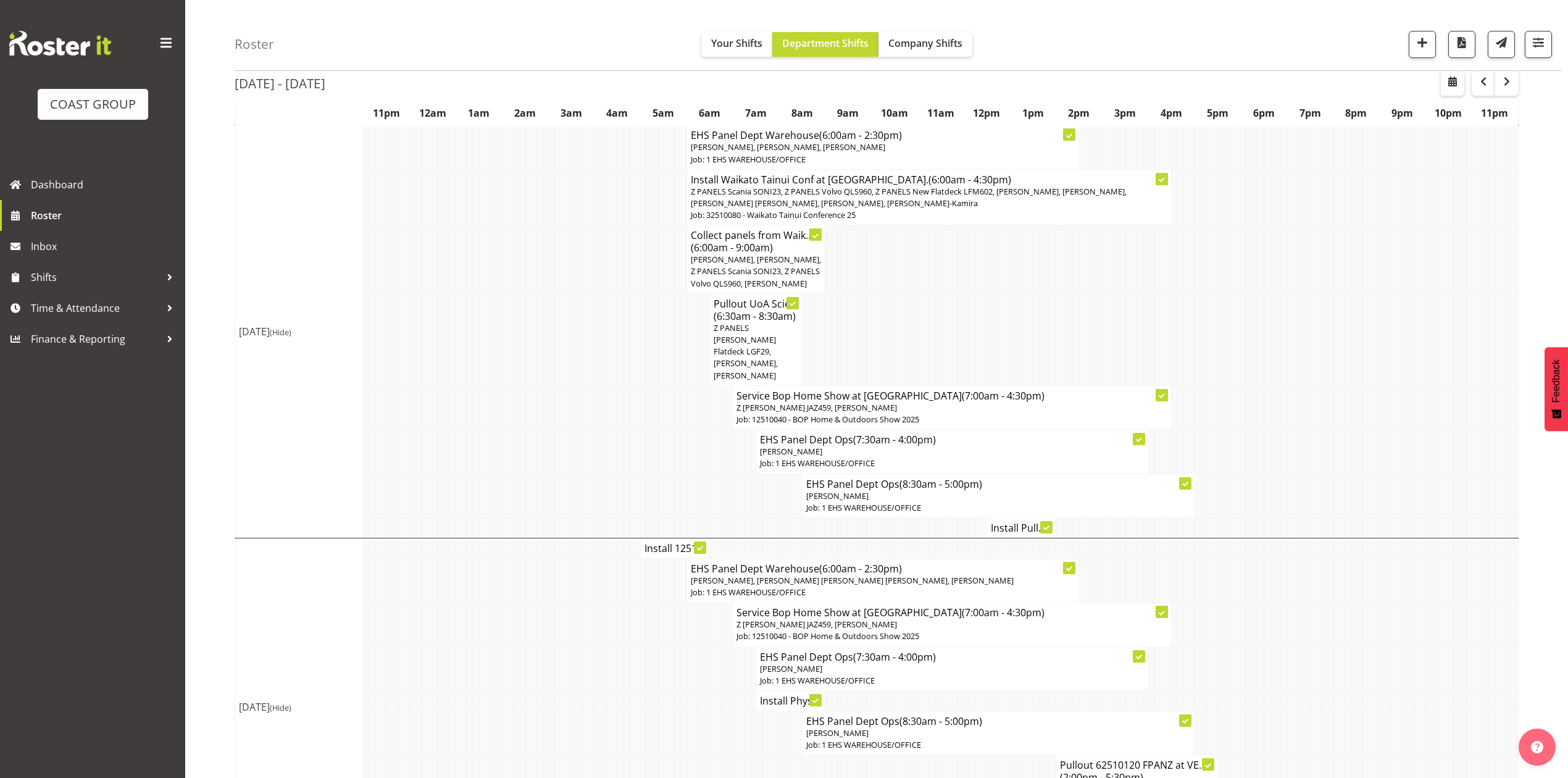
scroll to position [741, 0]
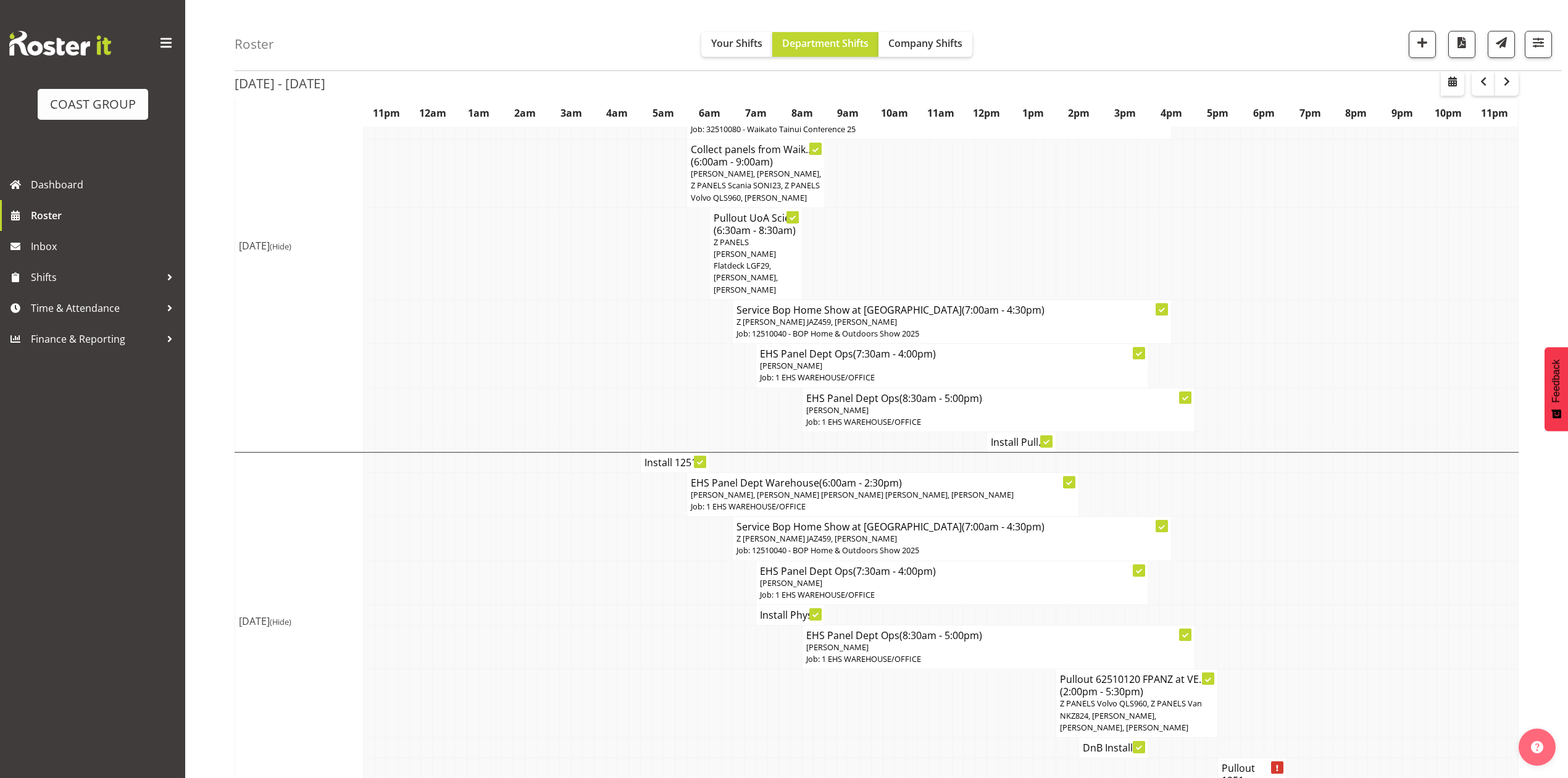
click at [995, 436] on h4 "Install Pull..." at bounding box center [1021, 442] width 61 height 13
select select
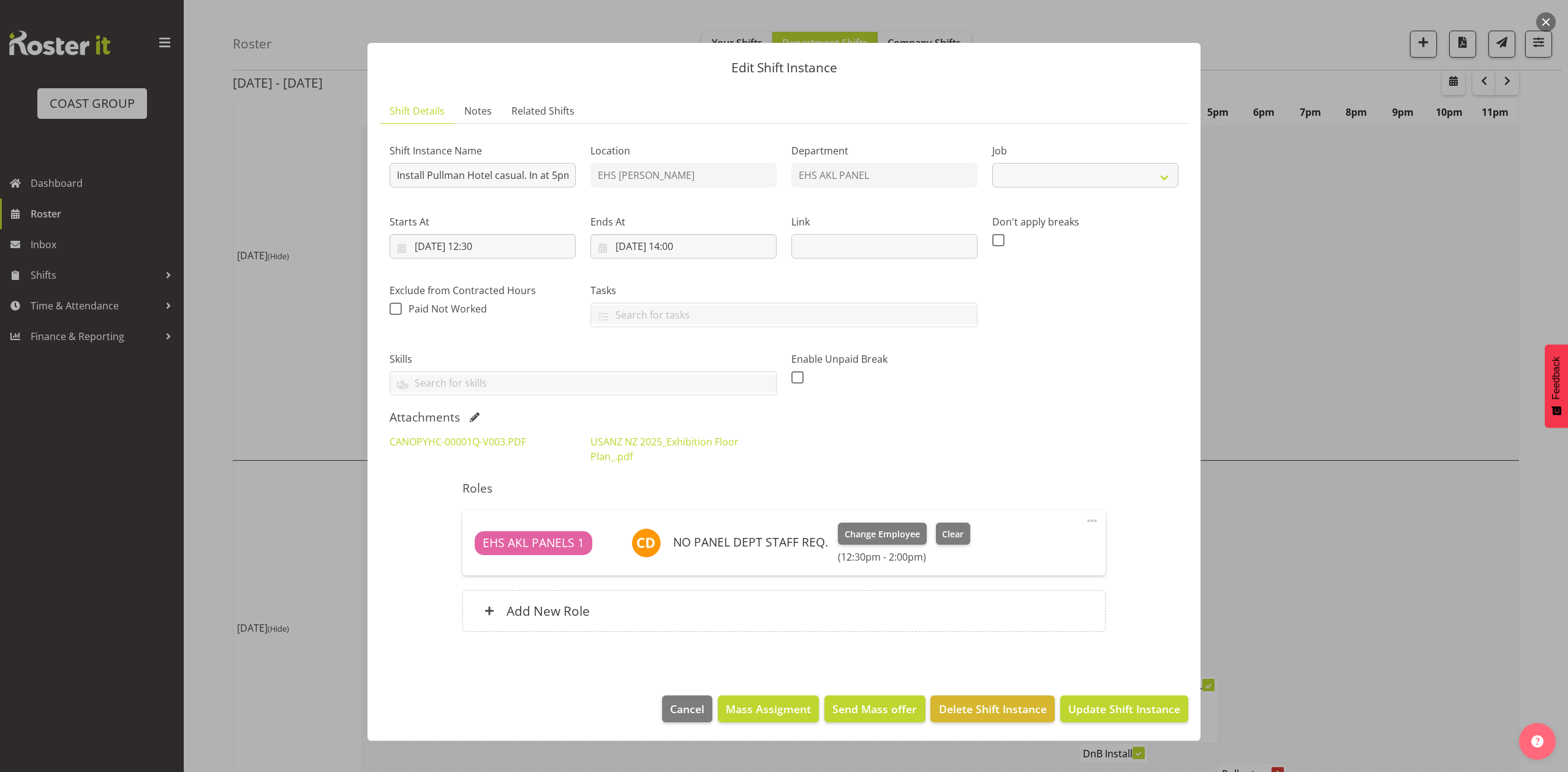
click at [1260, 285] on div at bounding box center [784, 386] width 1568 height 772
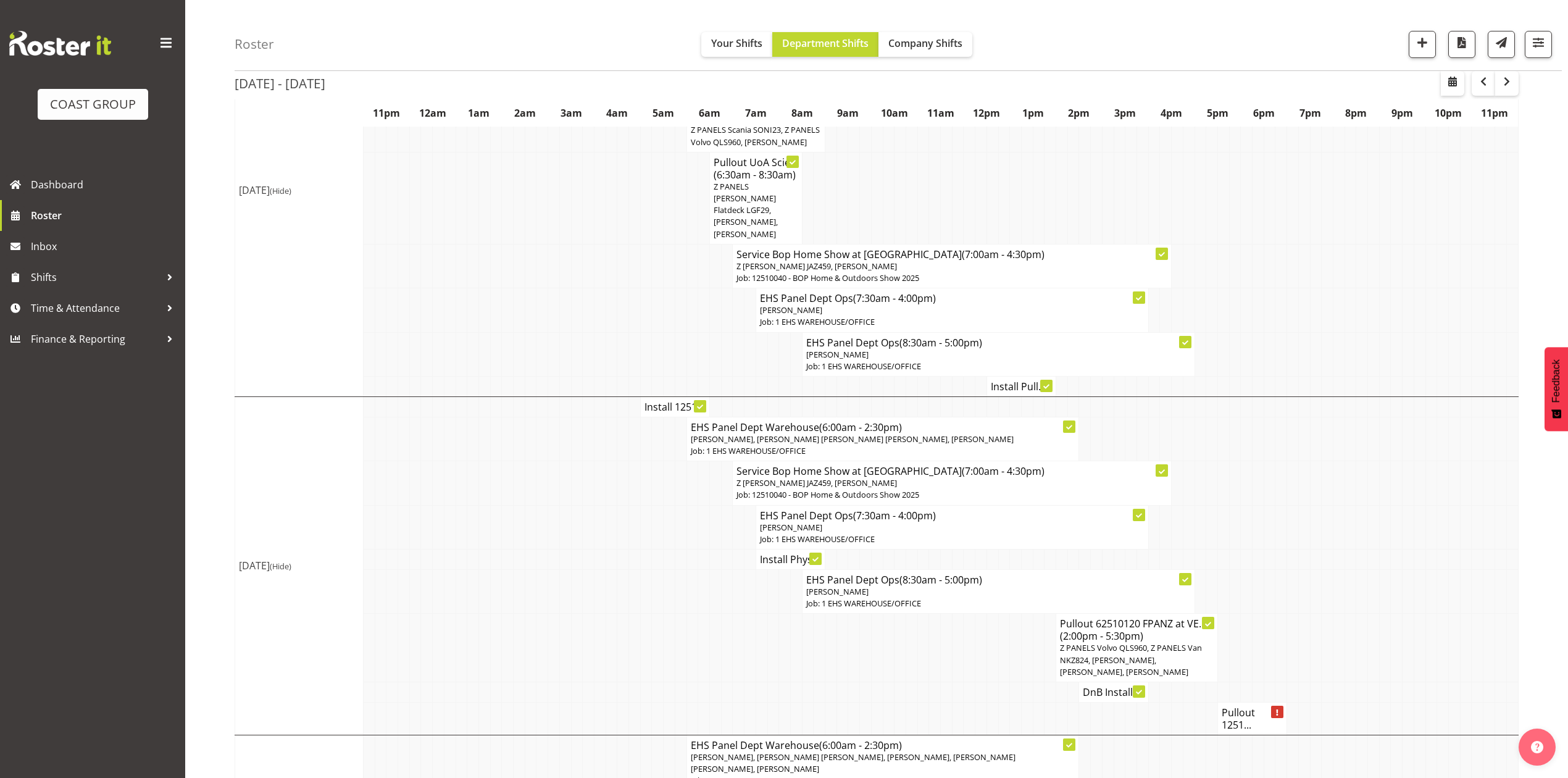
scroll to position [823, 0]
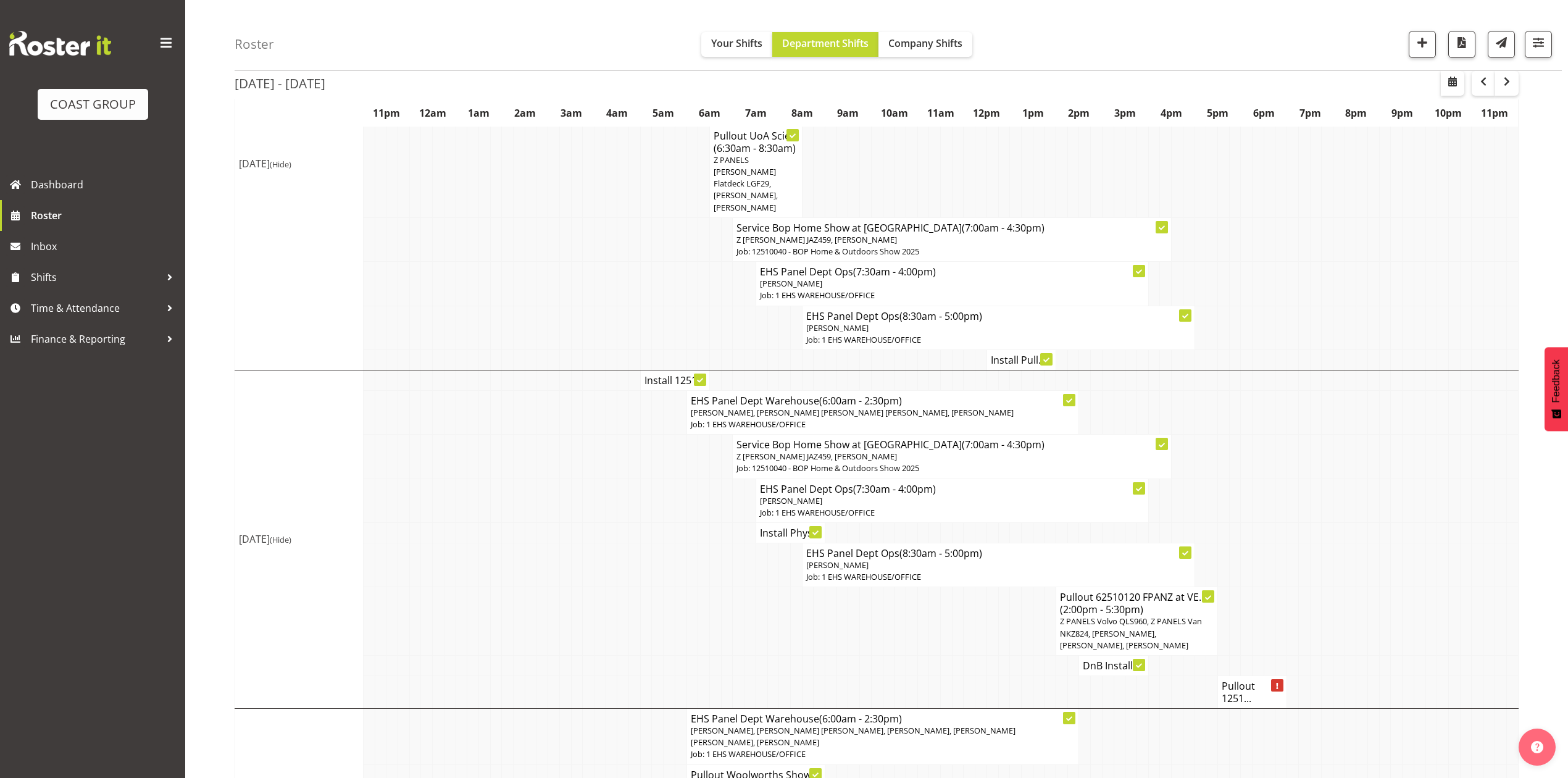
drag, startPoint x: 1362, startPoint y: 430, endPoint x: 1318, endPoint y: 429, distance: 44.0
click at [1354, 435] on tr "Service Bop Home Show at Baypark (7:00am - 4:30pm) Z Martys Ute JAZ459, Martin …" at bounding box center [877, 457] width 1283 height 44
